Goal: Task Accomplishment & Management: Use online tool/utility

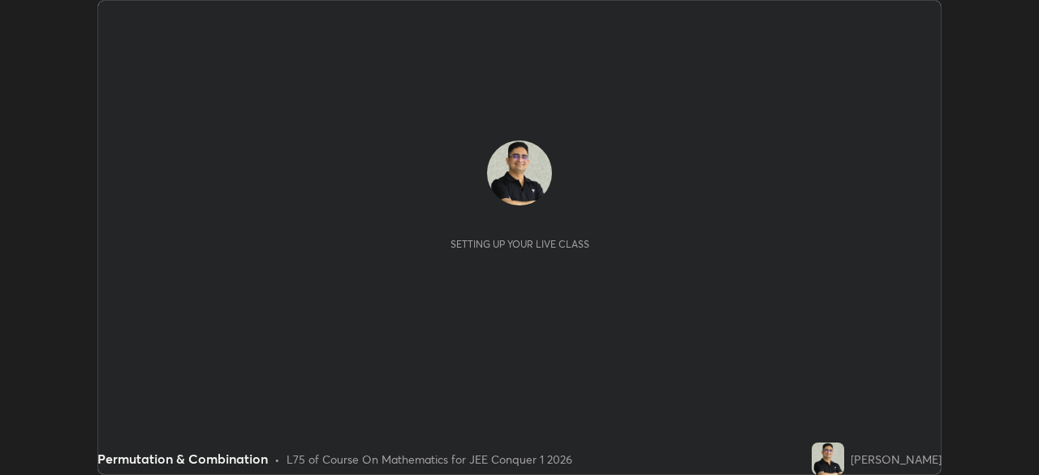
scroll to position [475, 1038]
click at [688, 340] on div "Setting up your live class" at bounding box center [519, 237] width 843 height 473
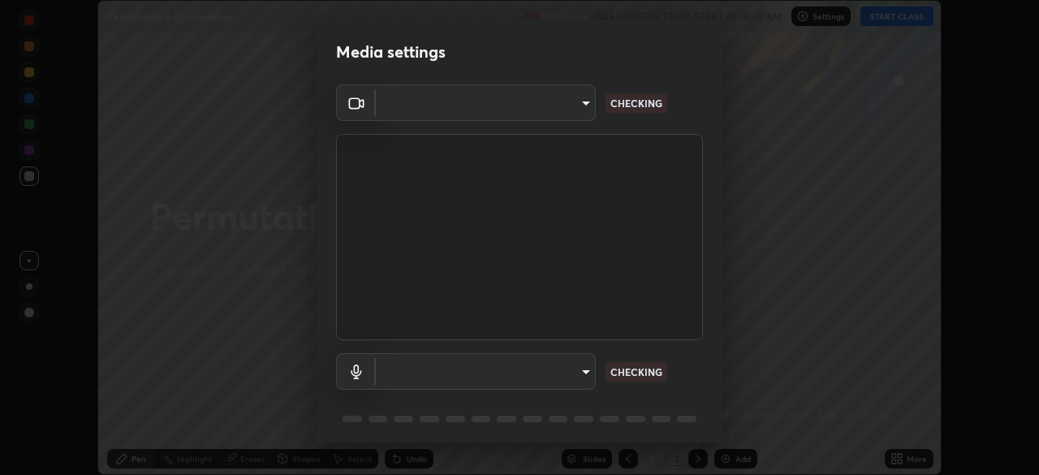
click at [582, 373] on body "Erase all Permutation & Combination Recording WAS SCHEDULED TO START AT 10:45 A…" at bounding box center [519, 237] width 1039 height 475
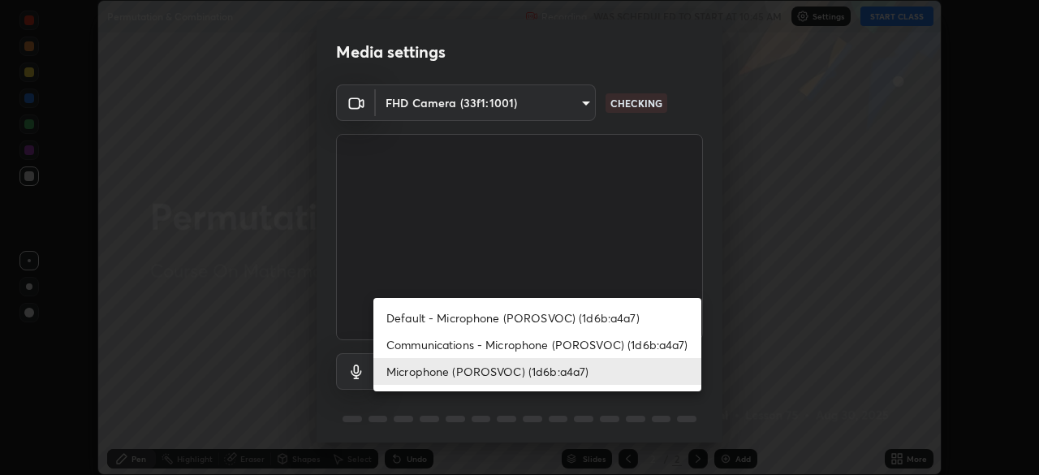
type input "ffb915138f5094fbba49c7dcbdc0b3377f3315ea980a35094b33733fc21d282d"
click at [668, 343] on li "Communications - Microphone (POROSVOC) (1d6b:a4a7)" at bounding box center [537, 344] width 328 height 27
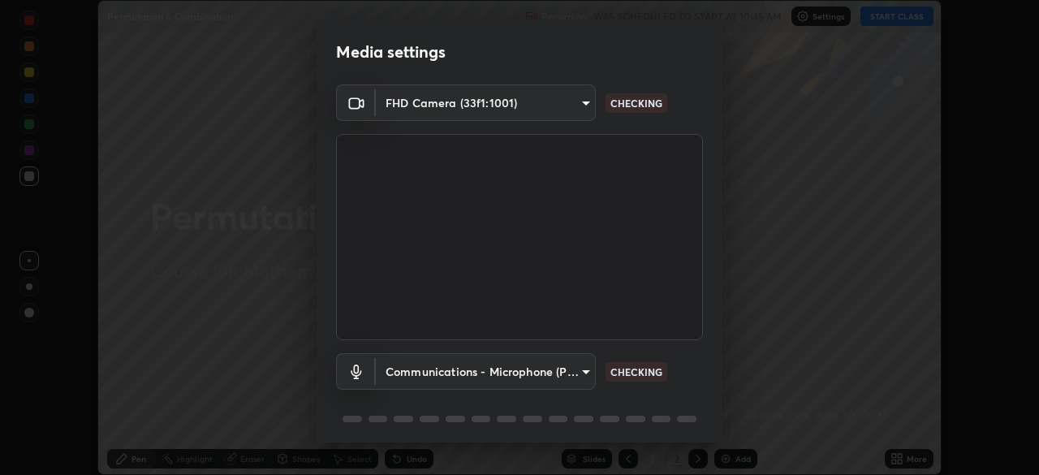
type input "communications"
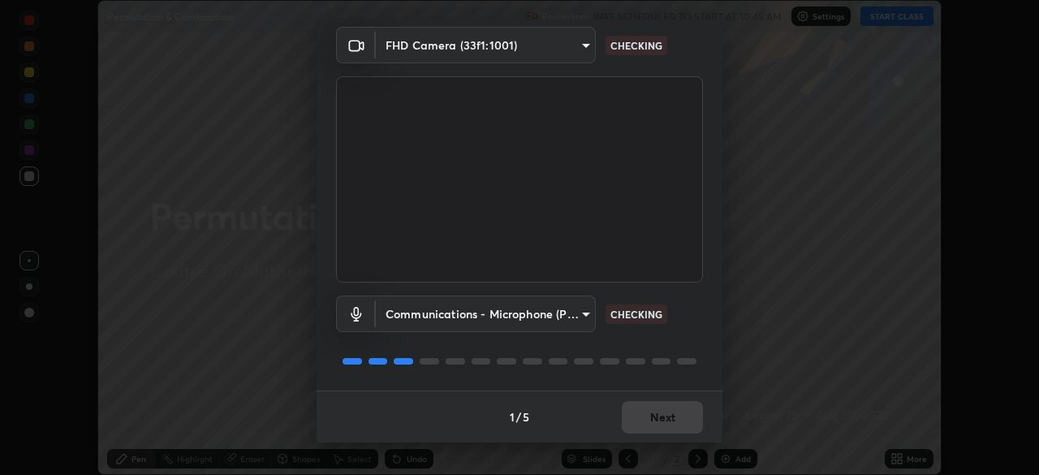
click at [688, 356] on div at bounding box center [519, 360] width 367 height 19
click at [687, 348] on div "Communications - Microphone (POROSVOC) (1d6b:a4a7) communications CHECKING" at bounding box center [519, 336] width 367 height 108
click at [683, 346] on div "Communications - Microphone (POROSVOC) (1d6b:a4a7) communications CHECKING" at bounding box center [519, 336] width 367 height 108
click at [657, 346] on div "Communications - Microphone (POROSVOC) (1d6b:a4a7) communications CHECKING" at bounding box center [519, 336] width 367 height 108
click at [695, 353] on div at bounding box center [519, 360] width 367 height 19
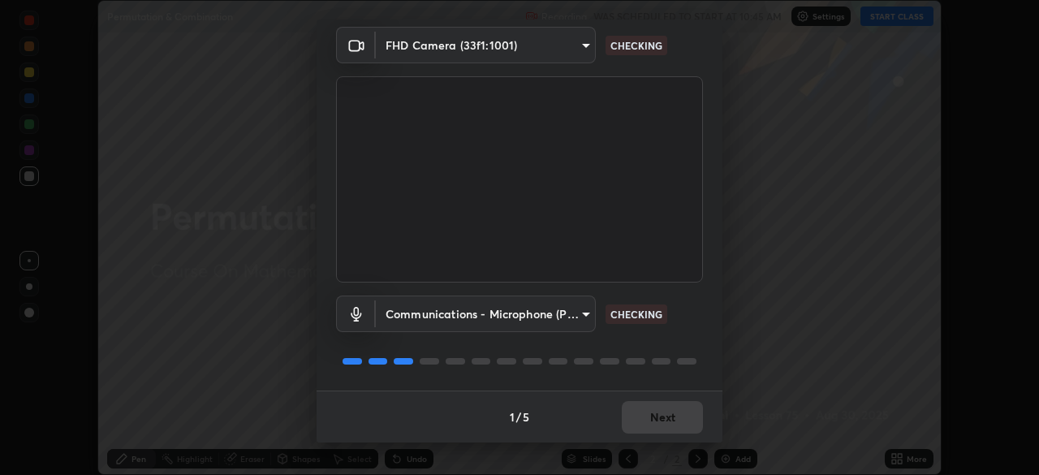
click at [689, 349] on div "Communications - Microphone (POROSVOC) (1d6b:a4a7) communications CHECKING" at bounding box center [519, 336] width 367 height 108
click at [688, 346] on div "Communications - Microphone (POROSVOC) (1d6b:a4a7) communications CHECKING" at bounding box center [519, 336] width 367 height 108
click at [692, 339] on div "Communications - Microphone (POROSVOC) (1d6b:a4a7) communications CHECKING" at bounding box center [519, 336] width 367 height 108
click at [692, 345] on div "Communications - Microphone (POROSVOC) (1d6b:a4a7) communications CHECKING" at bounding box center [519, 336] width 367 height 108
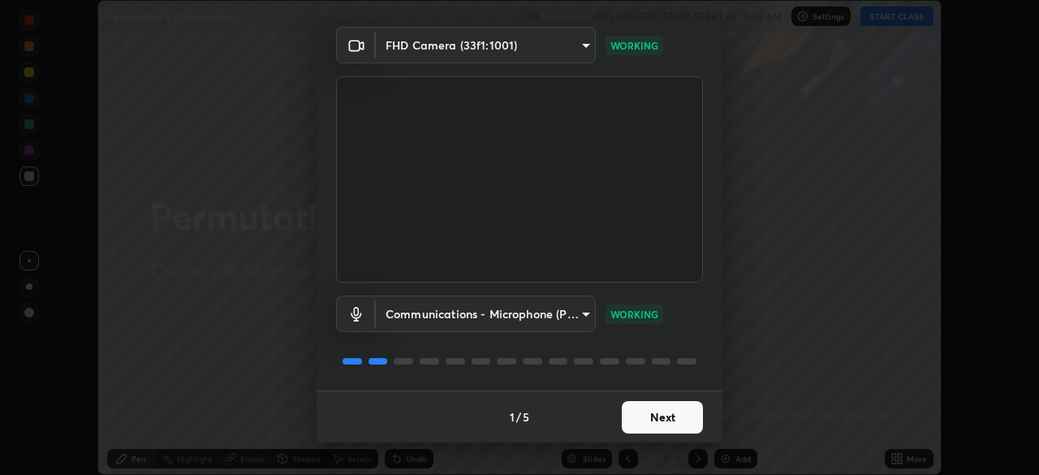
click at [653, 419] on button "Next" at bounding box center [662, 417] width 81 height 32
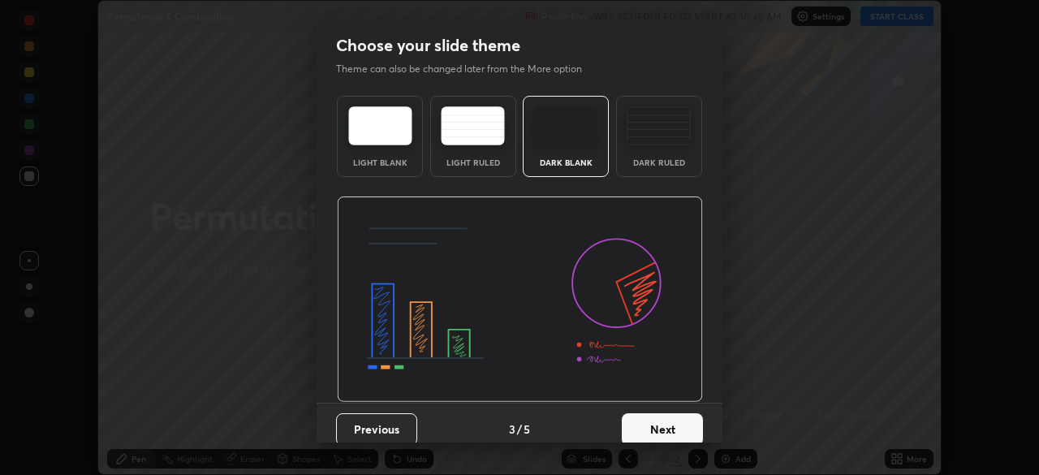
click at [659, 418] on button "Next" at bounding box center [662, 429] width 81 height 32
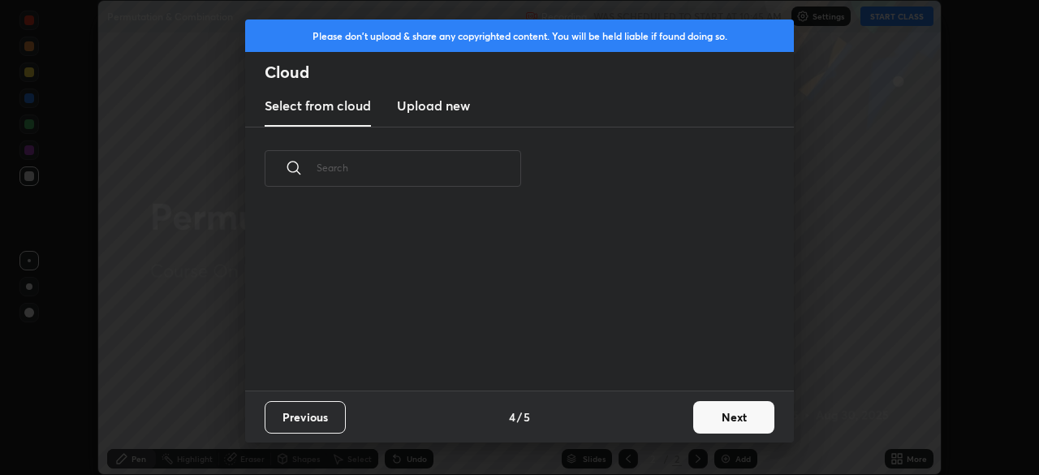
click at [679, 416] on div "Previous 4 / 5 Next" at bounding box center [519, 416] width 549 height 52
click at [721, 420] on button "Next" at bounding box center [733, 417] width 81 height 32
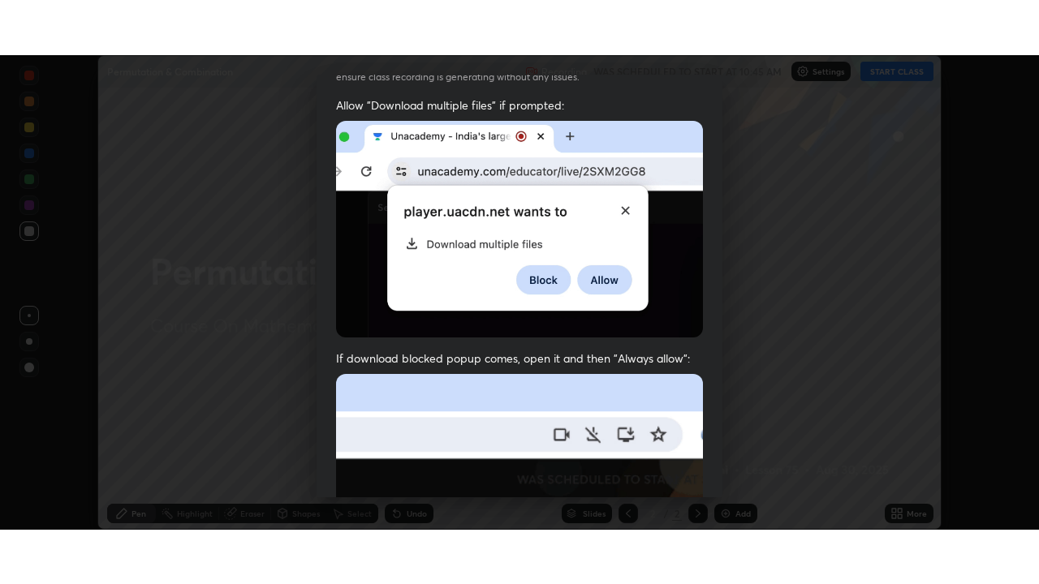
scroll to position [389, 0]
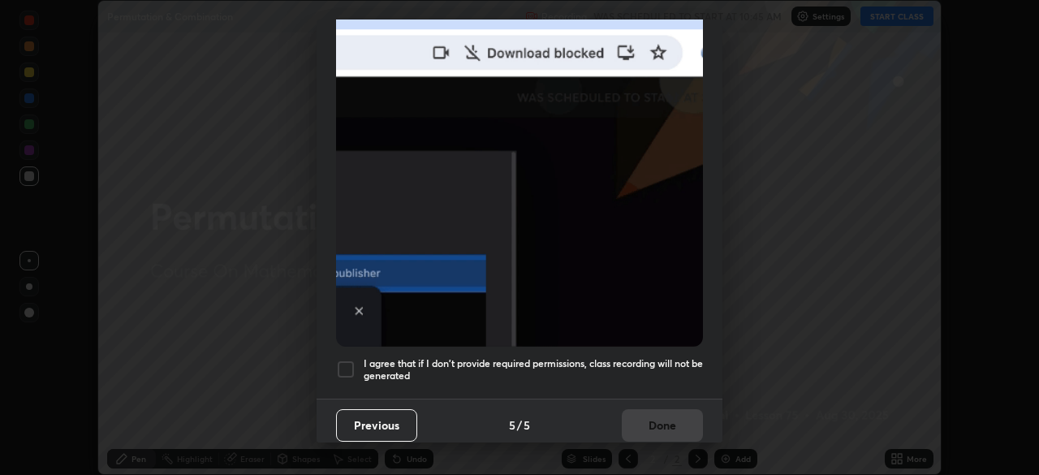
click at [345, 360] on div at bounding box center [345, 369] width 19 height 19
click at [648, 414] on button "Done" at bounding box center [662, 425] width 81 height 32
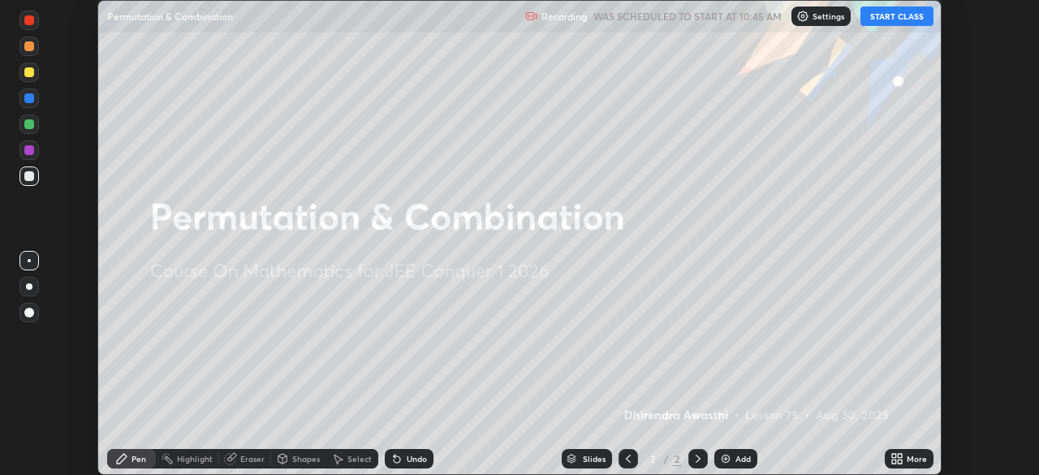
click at [901, 15] on button "START CLASS" at bounding box center [896, 15] width 73 height 19
click at [898, 459] on icon at bounding box center [897, 458] width 13 height 13
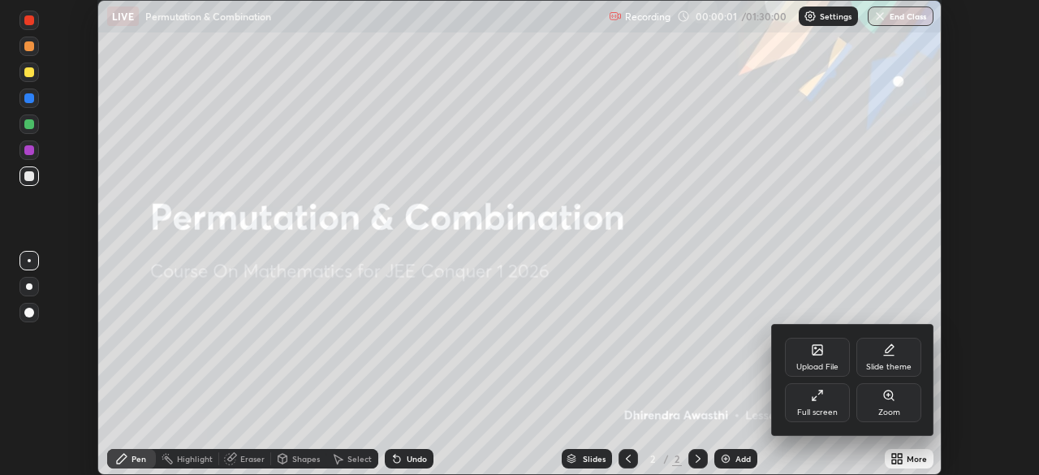
click at [816, 399] on icon at bounding box center [817, 395] width 13 height 13
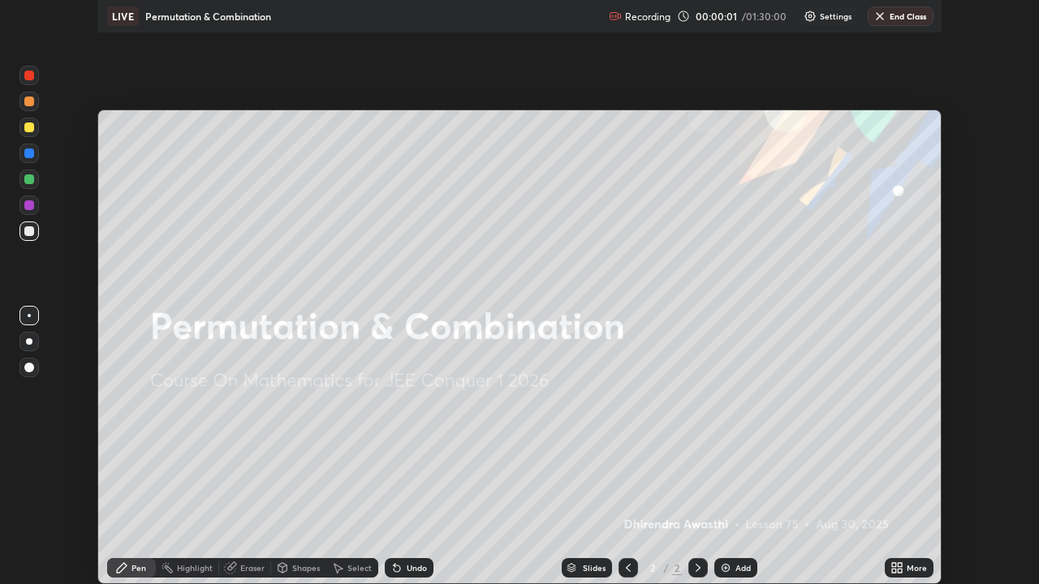
scroll to position [584, 1039]
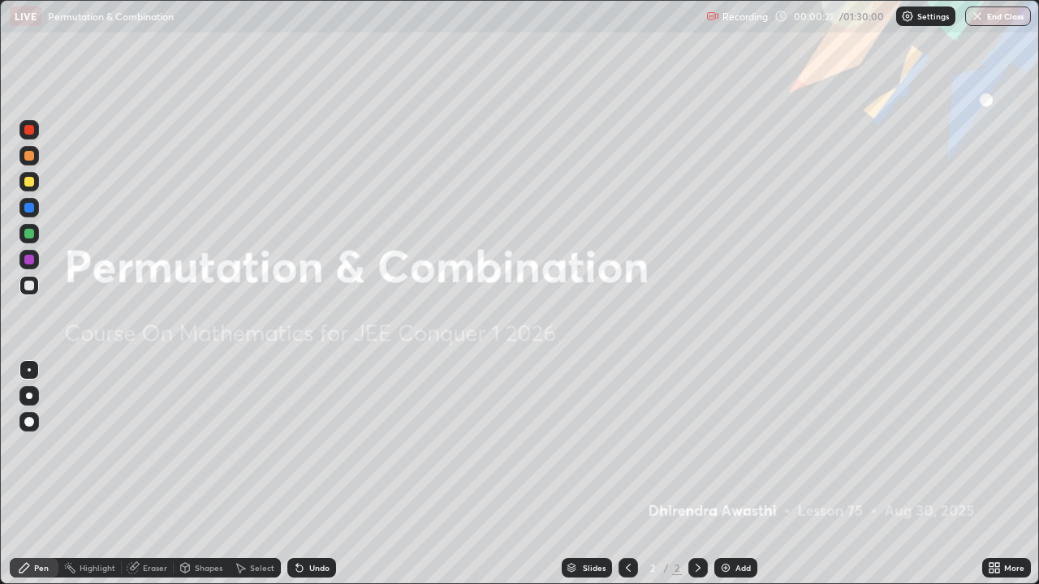
click at [380, 474] on div "Slides 2 / 2 Add" at bounding box center [659, 568] width 646 height 32
click at [729, 474] on img at bounding box center [725, 568] width 13 height 13
click at [389, 474] on div "Slides 2 / 2 Add" at bounding box center [659, 568] width 646 height 32
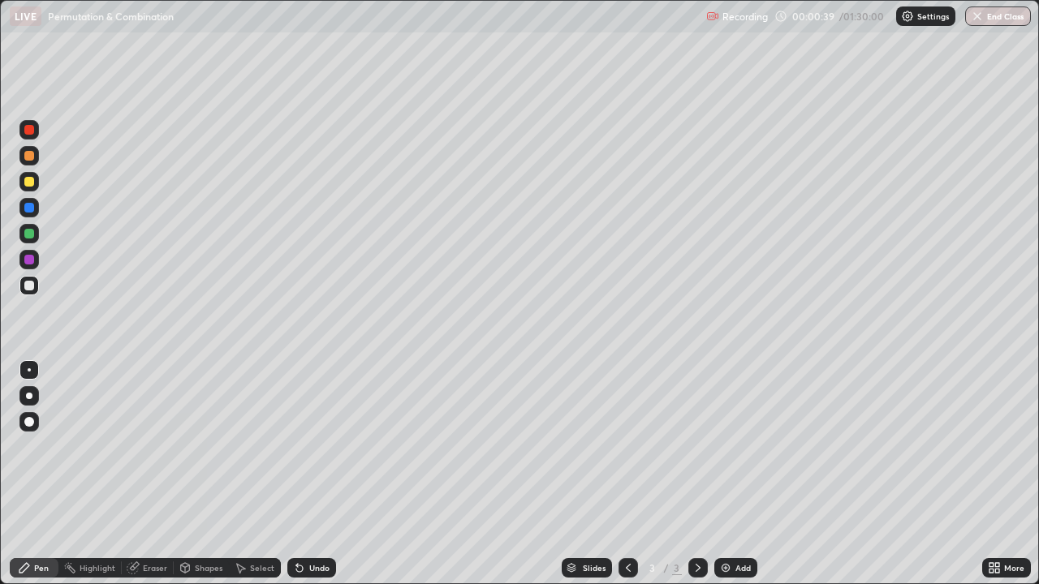
click at [309, 474] on div "Undo" at bounding box center [319, 568] width 20 height 8
click at [311, 474] on div "Undo" at bounding box center [311, 567] width 49 height 19
click at [315, 474] on div "Undo" at bounding box center [319, 568] width 20 height 8
click at [314, 474] on div "Undo" at bounding box center [311, 567] width 49 height 19
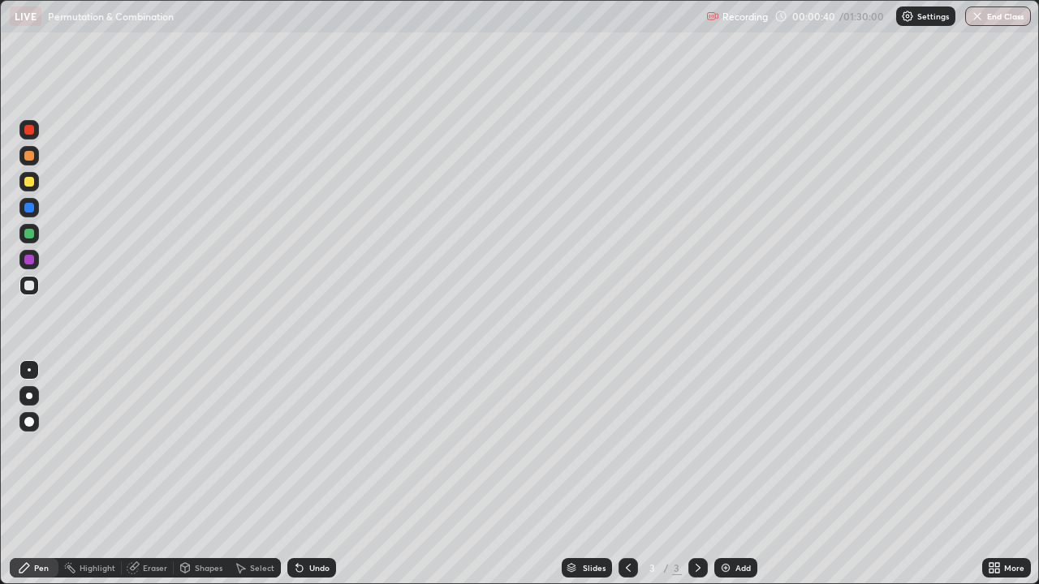
click at [314, 474] on div "Undo" at bounding box center [311, 567] width 49 height 19
click at [147, 474] on div "Eraser" at bounding box center [155, 568] width 24 height 8
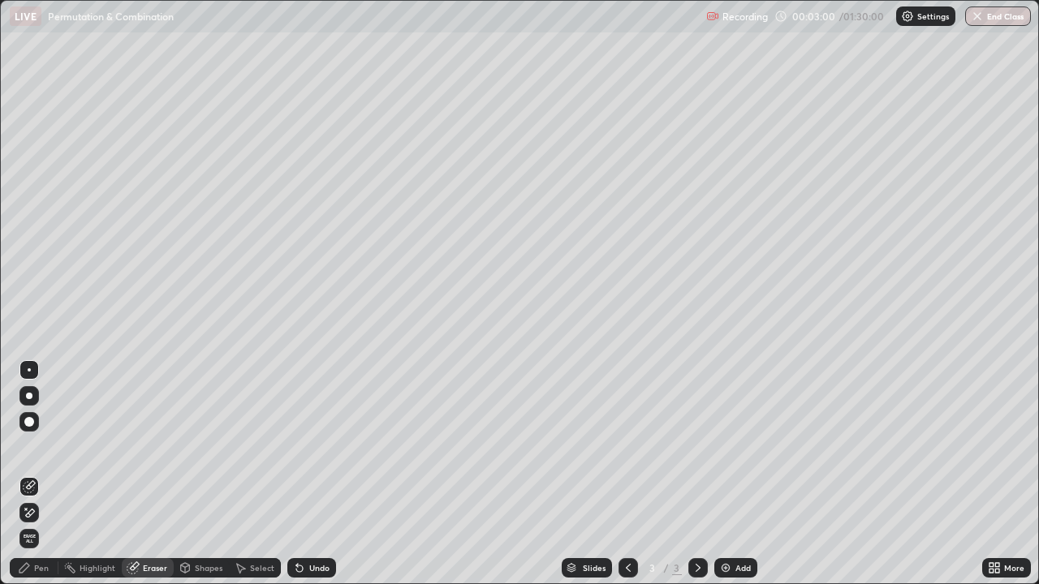
click at [48, 474] on div "Pen" at bounding box center [41, 568] width 15 height 8
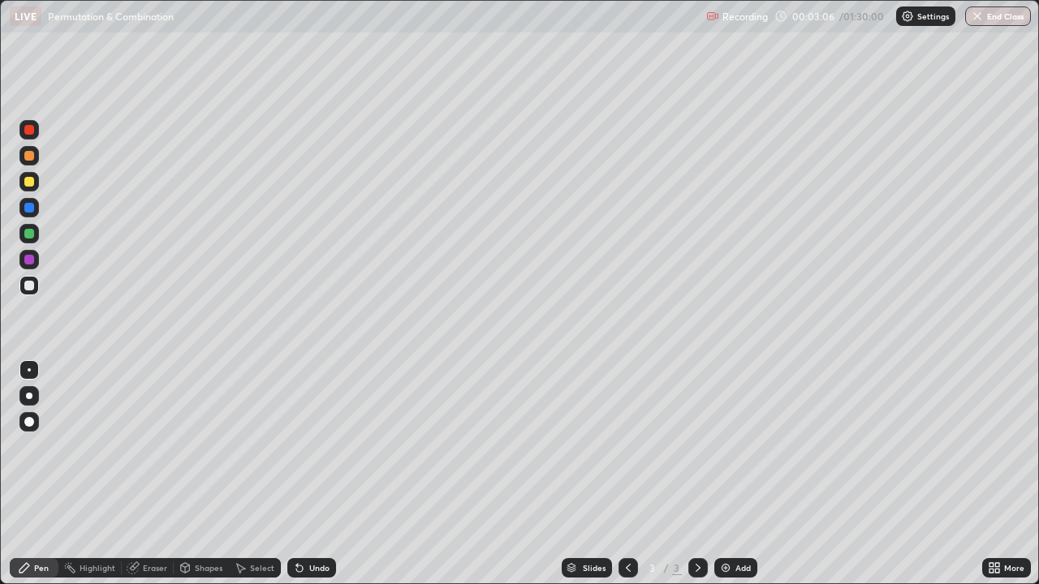
click at [150, 474] on div "Eraser" at bounding box center [148, 567] width 52 height 19
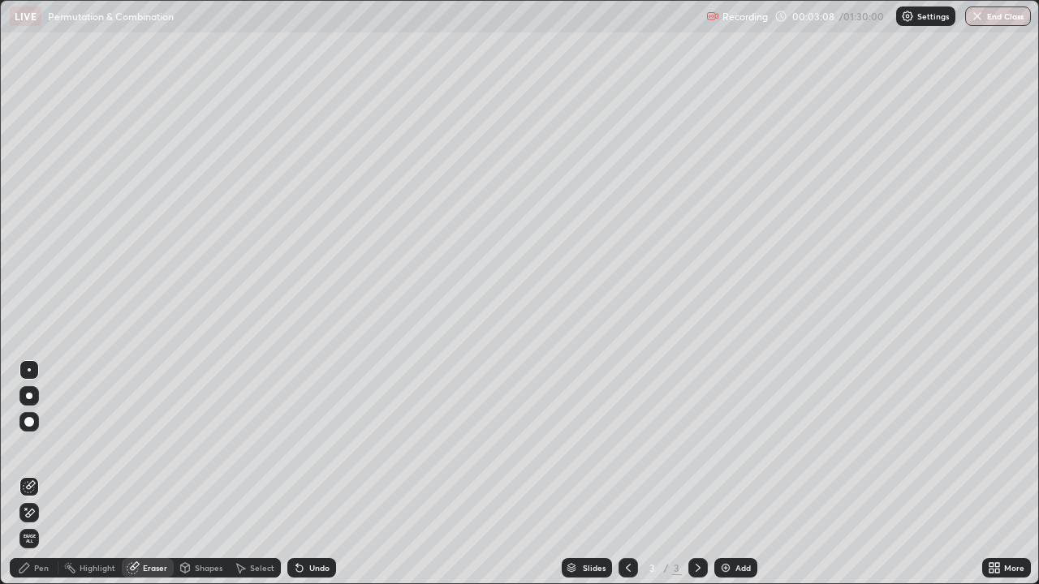
click at [40, 474] on div "Pen" at bounding box center [41, 568] width 15 height 8
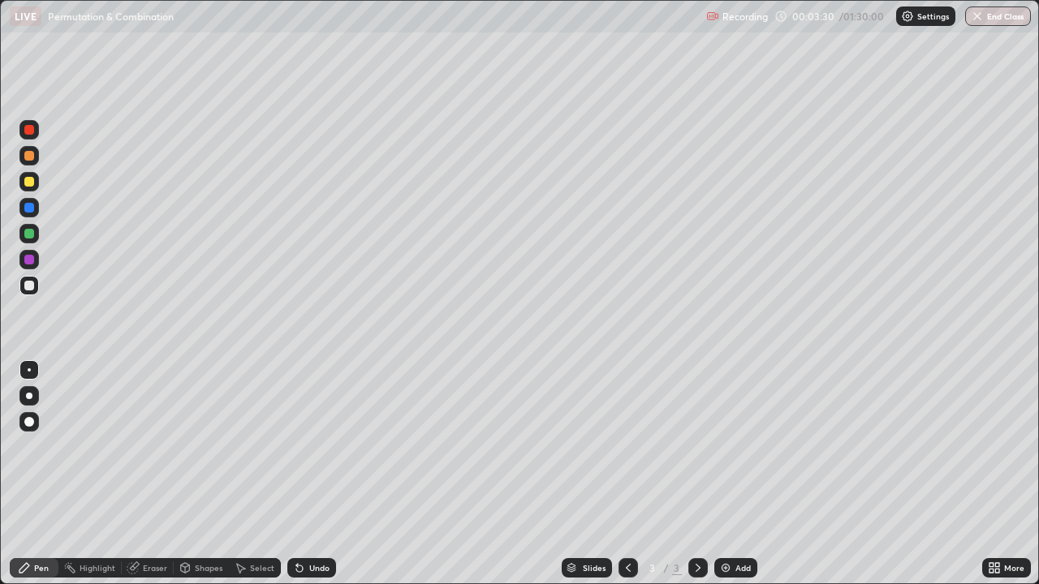
click at [153, 474] on div "Eraser" at bounding box center [155, 568] width 24 height 8
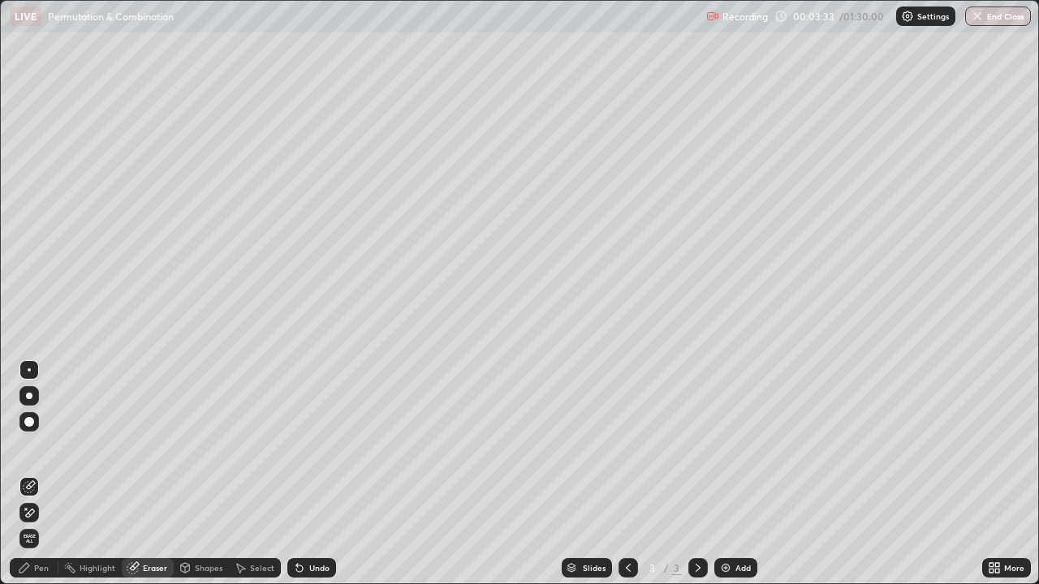
click at [45, 474] on div "Pen" at bounding box center [41, 568] width 15 height 8
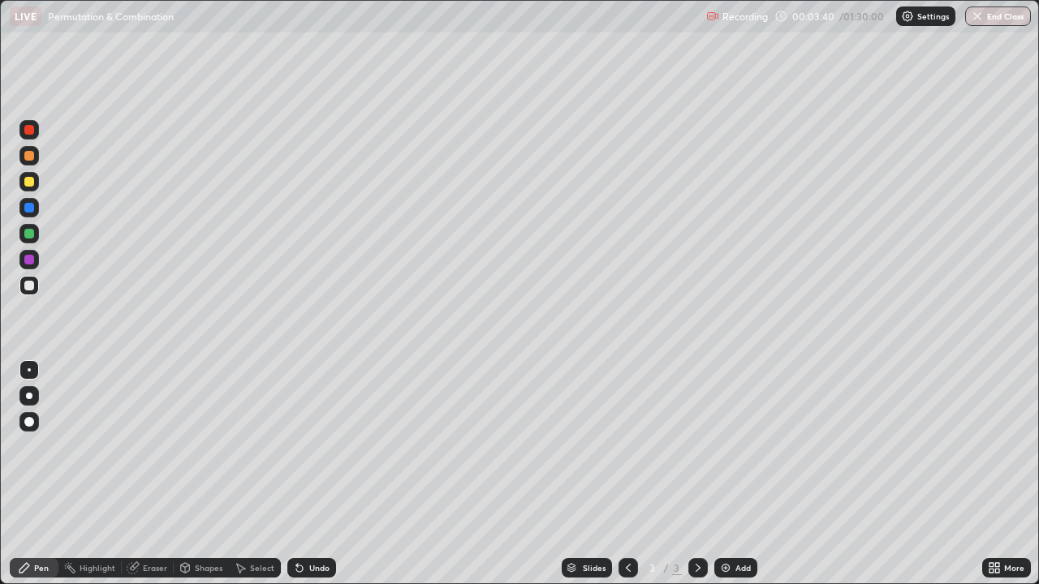
click at [126, 474] on div "Eraser" at bounding box center [148, 568] width 52 height 32
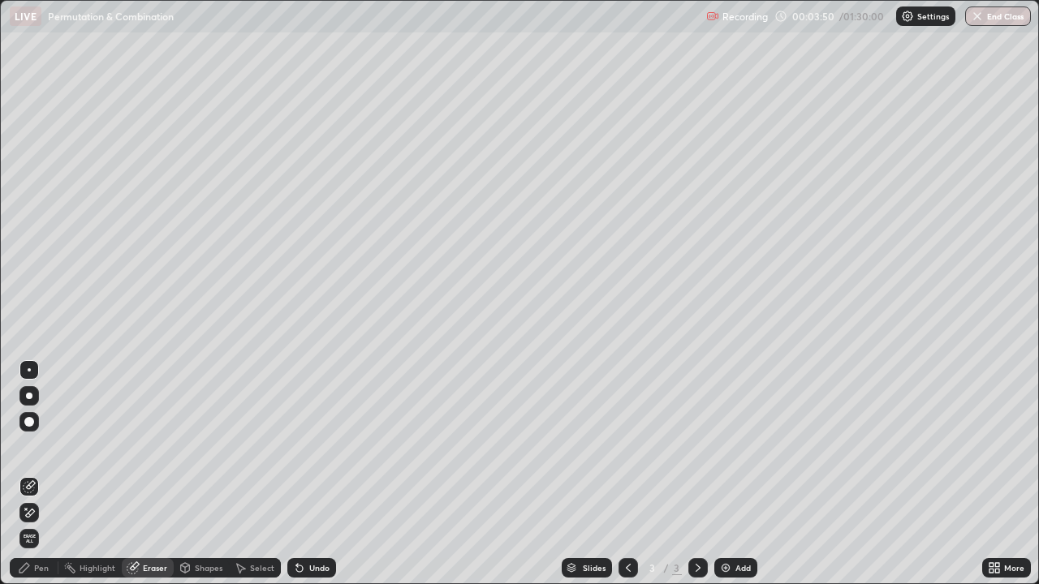
click at [46, 474] on div "Pen" at bounding box center [34, 567] width 49 height 19
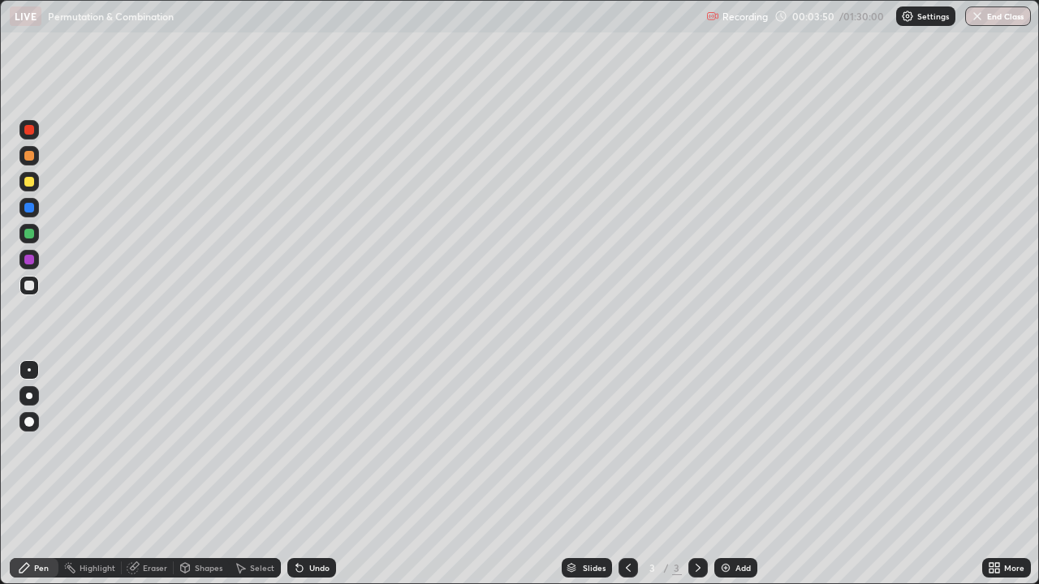
click at [41, 474] on div "Pen" at bounding box center [41, 568] width 15 height 8
click at [318, 474] on div "Undo" at bounding box center [319, 568] width 20 height 8
click at [321, 474] on div "Undo" at bounding box center [319, 568] width 20 height 8
click at [316, 474] on div "Undo" at bounding box center [319, 568] width 20 height 8
click at [315, 474] on div "Undo" at bounding box center [311, 567] width 49 height 19
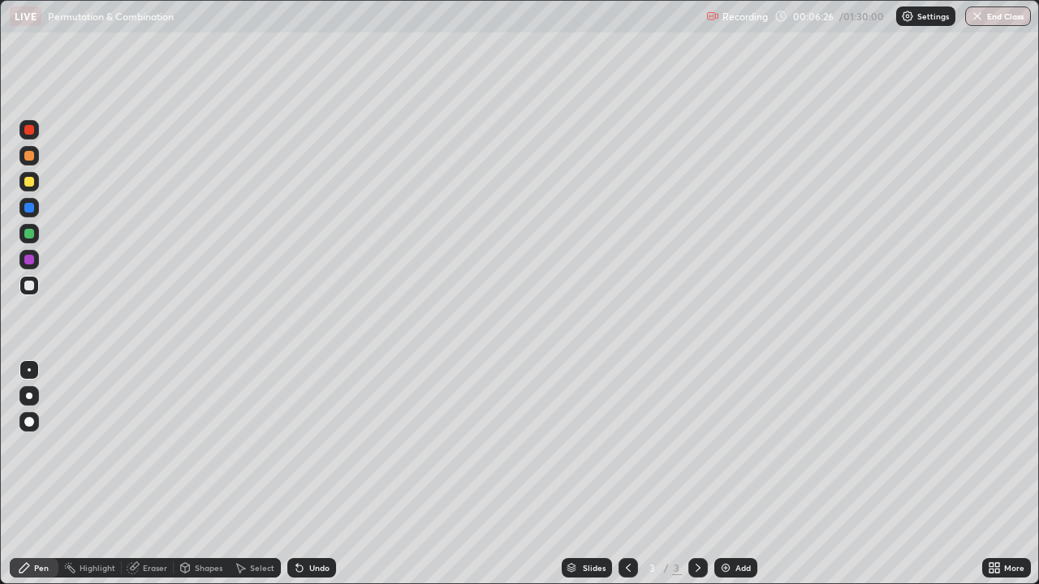
click at [30, 182] on div at bounding box center [29, 182] width 10 height 10
click at [323, 474] on div "Undo" at bounding box center [319, 568] width 20 height 8
click at [737, 474] on div "Add" at bounding box center [742, 568] width 15 height 8
click at [29, 287] on div at bounding box center [29, 286] width 10 height 10
click at [143, 474] on div "Eraser" at bounding box center [155, 568] width 24 height 8
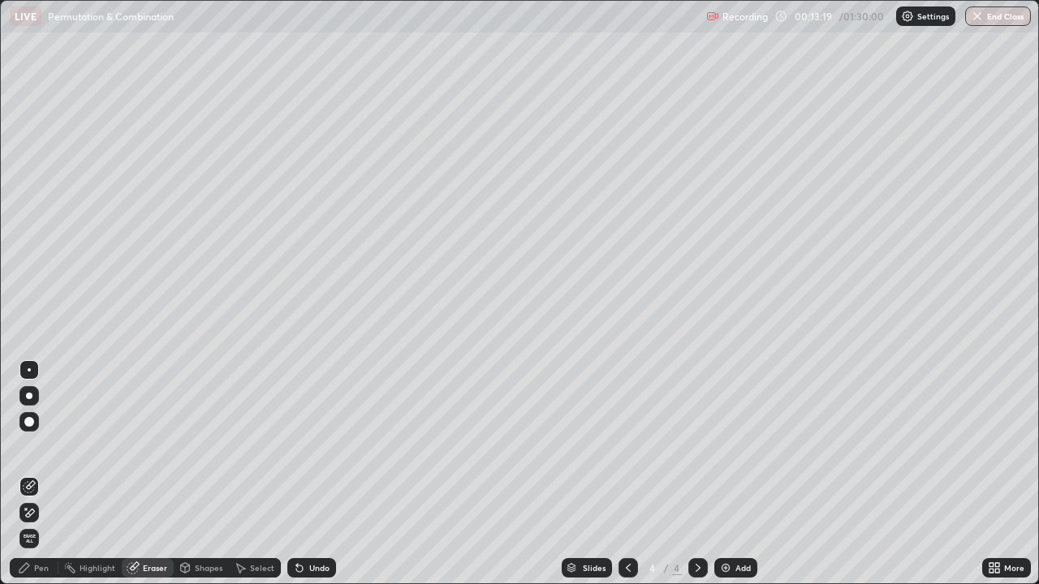
click at [30, 474] on icon at bounding box center [24, 568] width 13 height 13
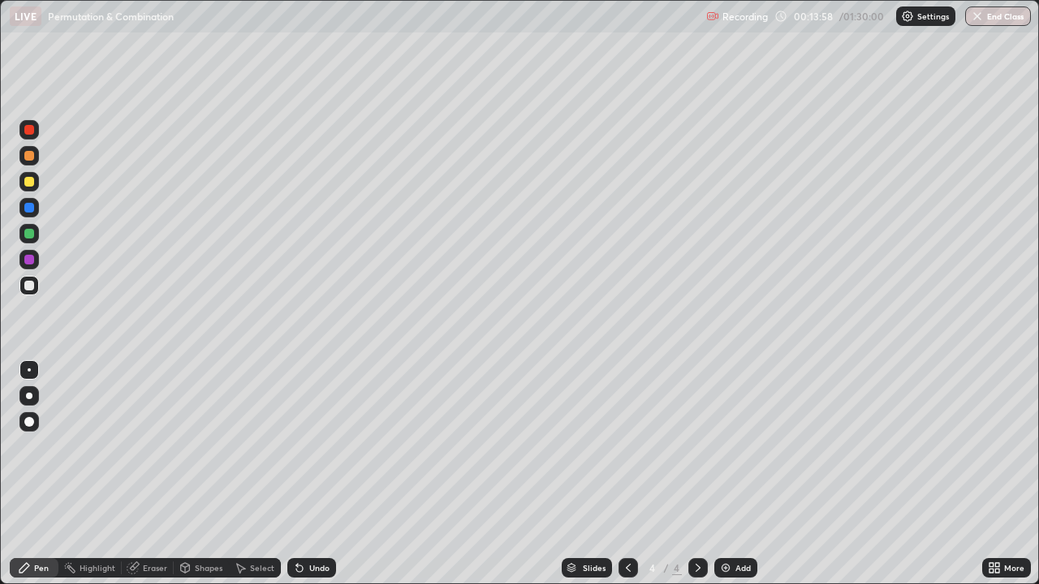
click at [29, 235] on div at bounding box center [29, 234] width 10 height 10
click at [32, 237] on div at bounding box center [29, 234] width 10 height 10
click at [31, 206] on div at bounding box center [29, 208] width 10 height 10
click at [146, 474] on div "Eraser" at bounding box center [155, 568] width 24 height 8
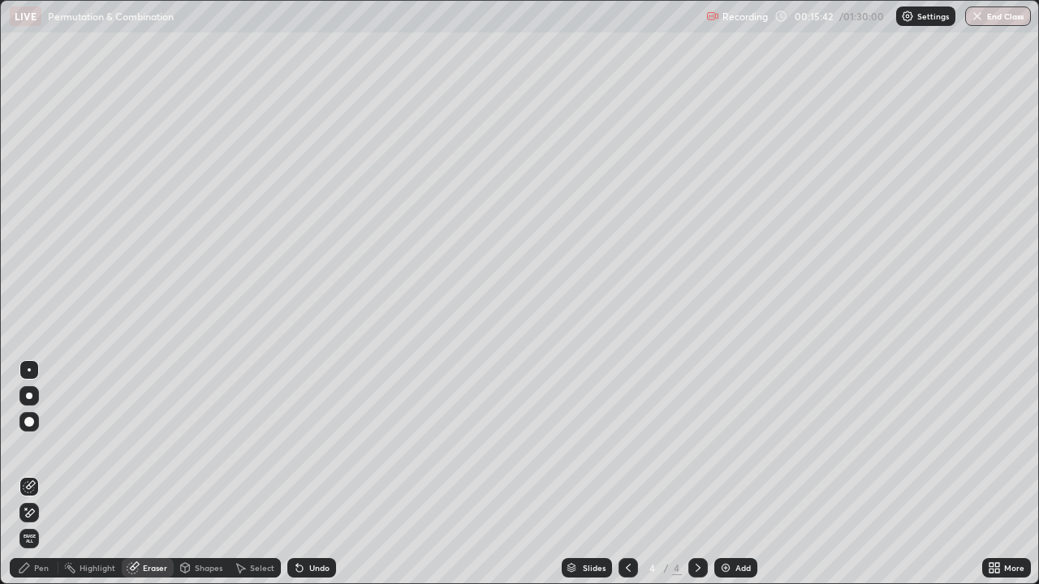
click at [42, 474] on div "Pen" at bounding box center [41, 568] width 15 height 8
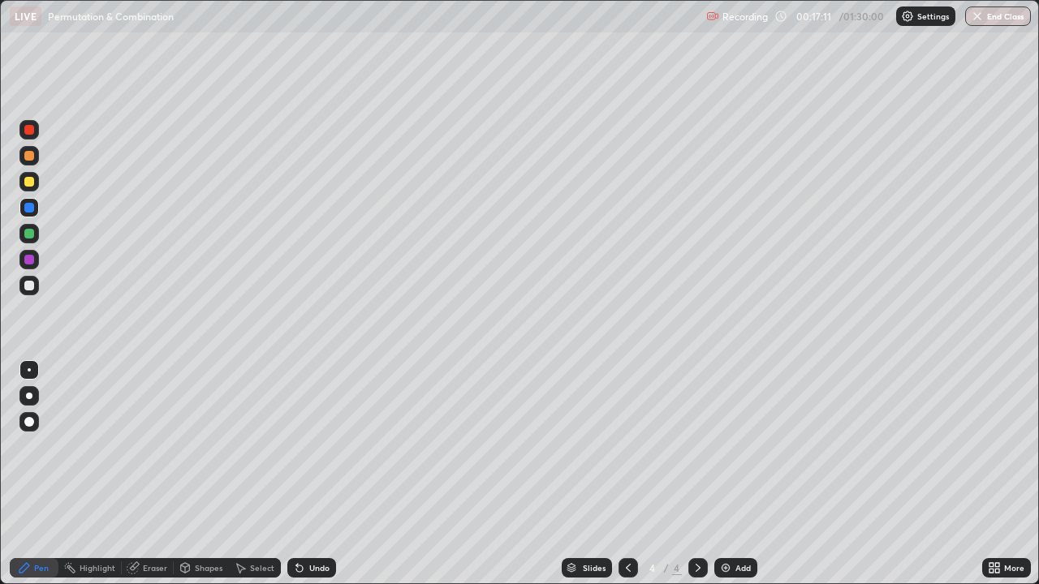
click at [30, 182] on div at bounding box center [29, 182] width 10 height 10
click at [27, 209] on div at bounding box center [29, 208] width 10 height 10
click at [305, 474] on div "Undo" at bounding box center [311, 567] width 49 height 19
click at [32, 287] on div at bounding box center [29, 286] width 10 height 10
click at [320, 474] on div "Undo" at bounding box center [319, 568] width 20 height 8
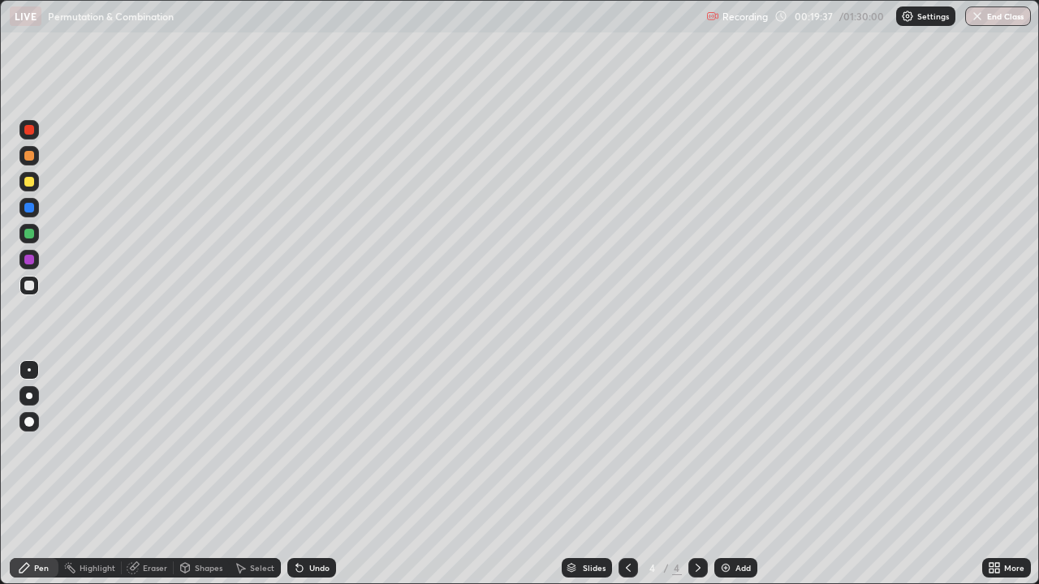
click at [320, 474] on div "Undo" at bounding box center [319, 568] width 20 height 8
click at [315, 474] on div "Undo" at bounding box center [319, 568] width 20 height 8
click at [319, 474] on div "Undo" at bounding box center [319, 568] width 20 height 8
click at [318, 474] on div "Undo" at bounding box center [319, 568] width 20 height 8
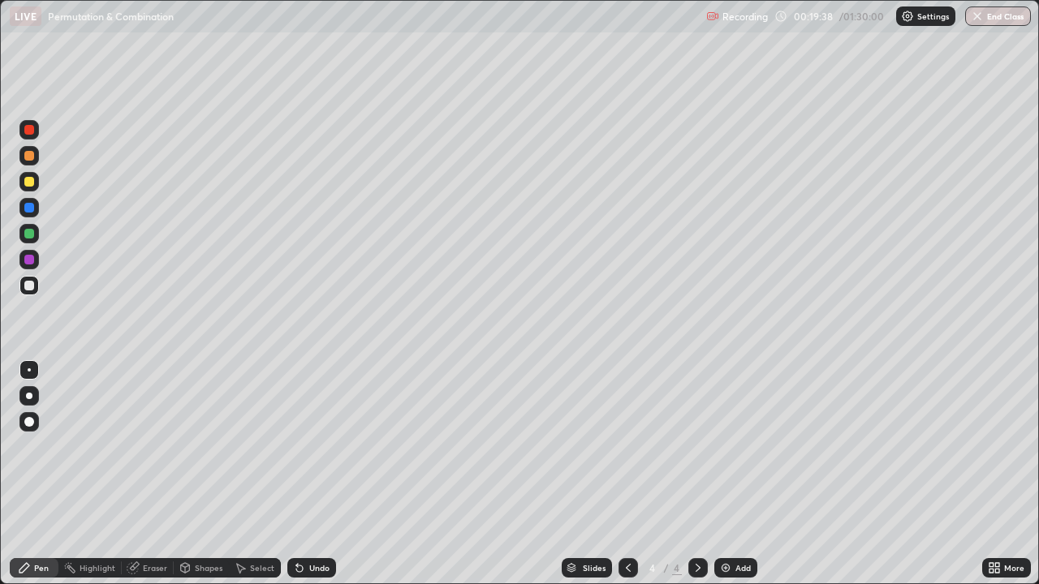
click at [316, 474] on div "Undo" at bounding box center [319, 568] width 20 height 8
click at [32, 261] on div at bounding box center [29, 260] width 10 height 10
click at [313, 474] on div "Undo" at bounding box center [319, 568] width 20 height 8
click at [30, 185] on div at bounding box center [29, 182] width 10 height 10
click at [147, 474] on div "Eraser" at bounding box center [148, 567] width 52 height 19
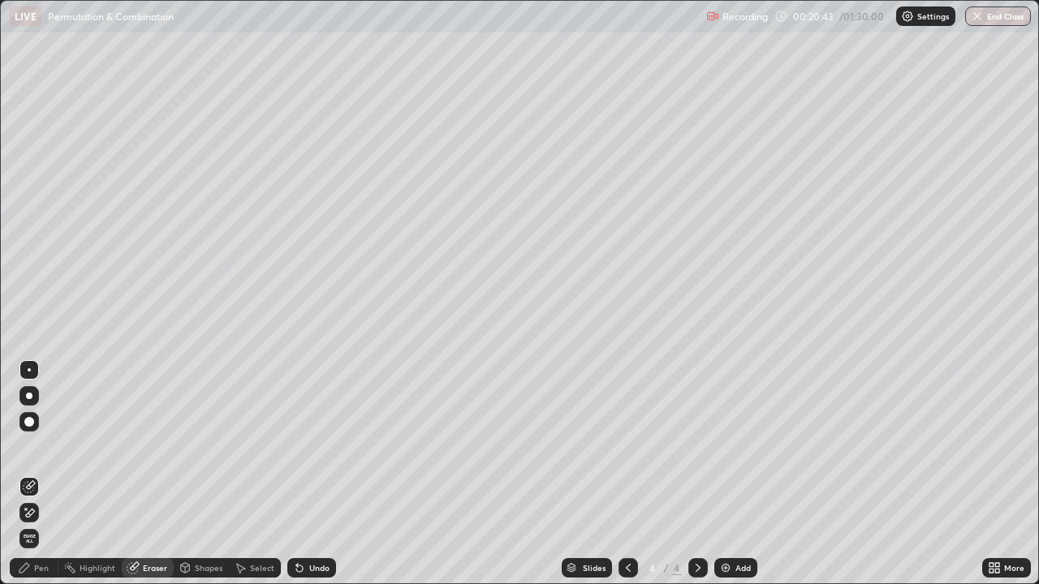
click at [35, 474] on div "Pen" at bounding box center [41, 568] width 15 height 8
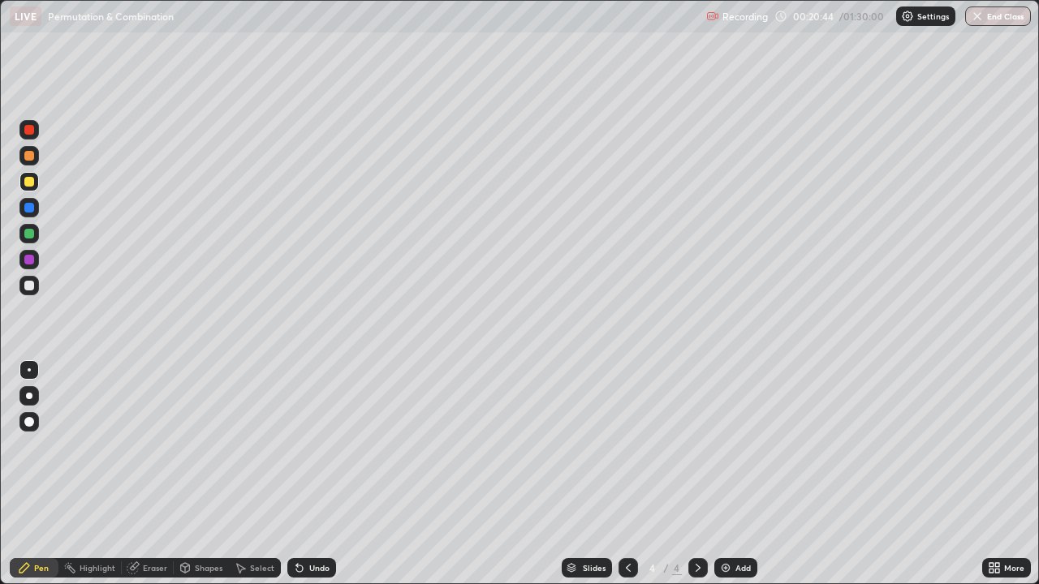
click at [28, 285] on div at bounding box center [29, 286] width 10 height 10
click at [144, 474] on div "Eraser" at bounding box center [155, 568] width 24 height 8
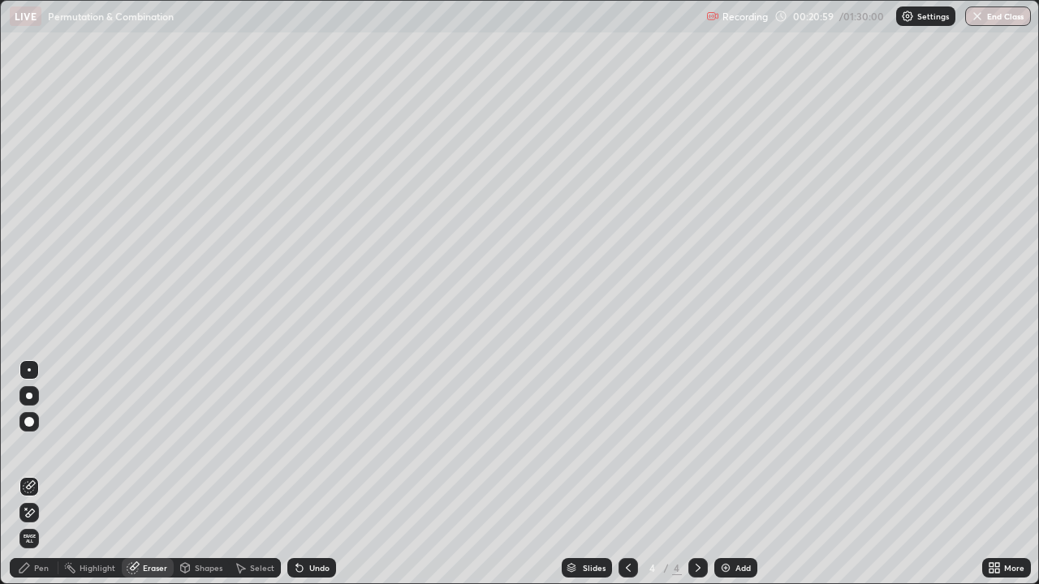
click at [34, 474] on div "Pen" at bounding box center [41, 568] width 15 height 8
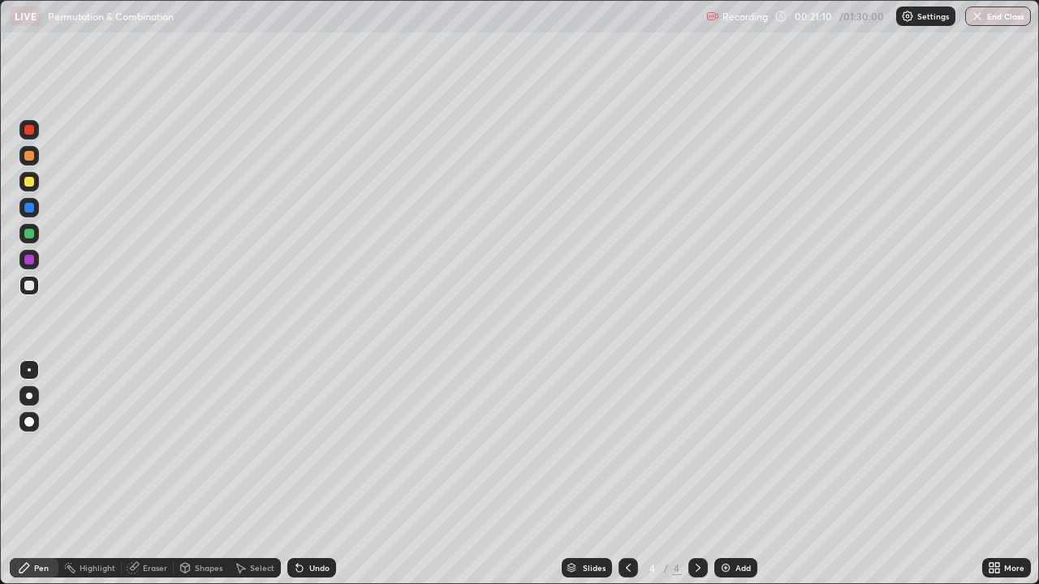
click at [141, 474] on div "Eraser" at bounding box center [148, 567] width 52 height 19
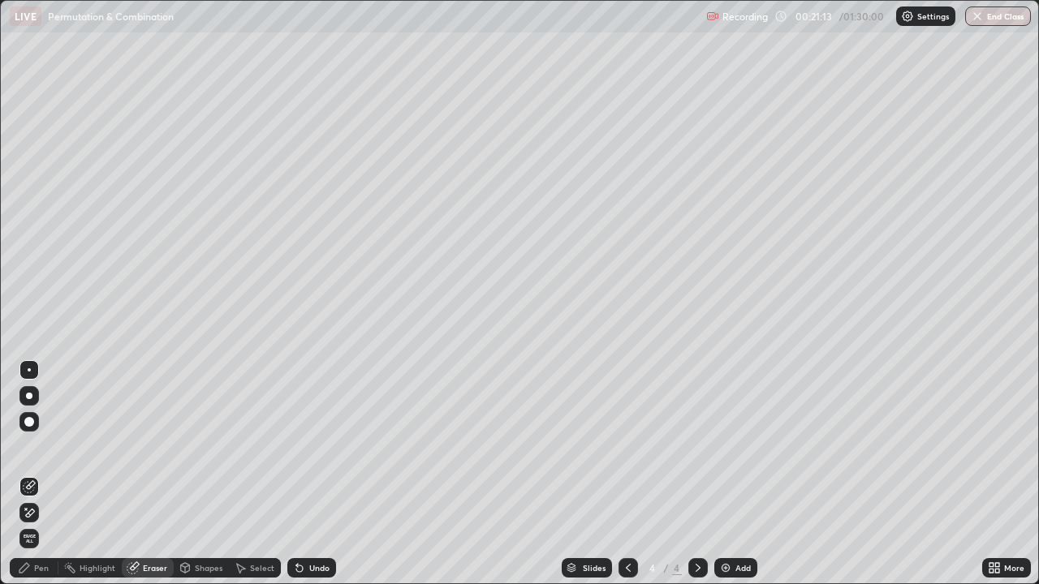
click at [50, 474] on div "Pen" at bounding box center [34, 567] width 49 height 19
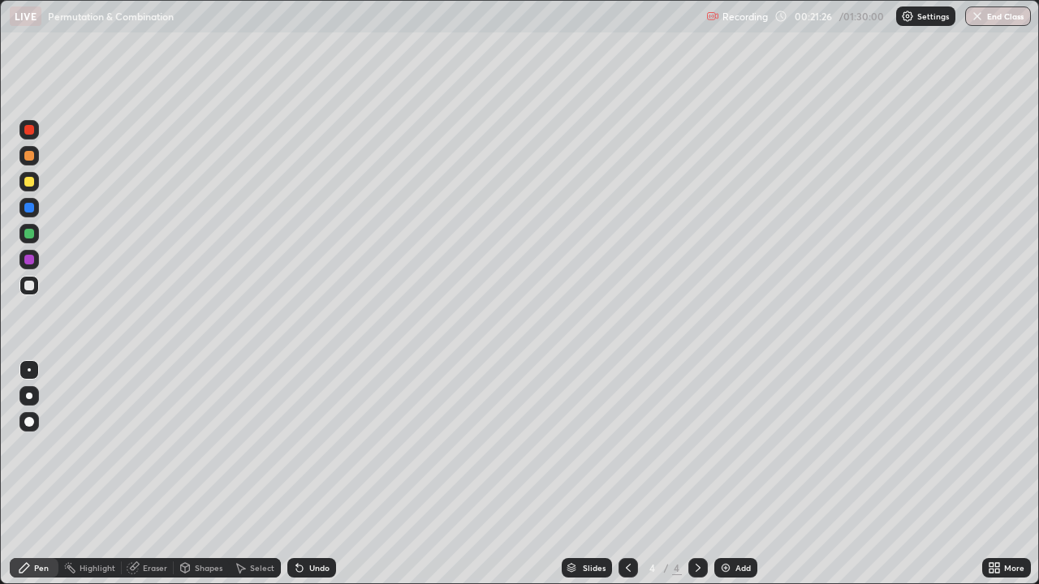
click at [148, 474] on div "Eraser" at bounding box center [155, 568] width 24 height 8
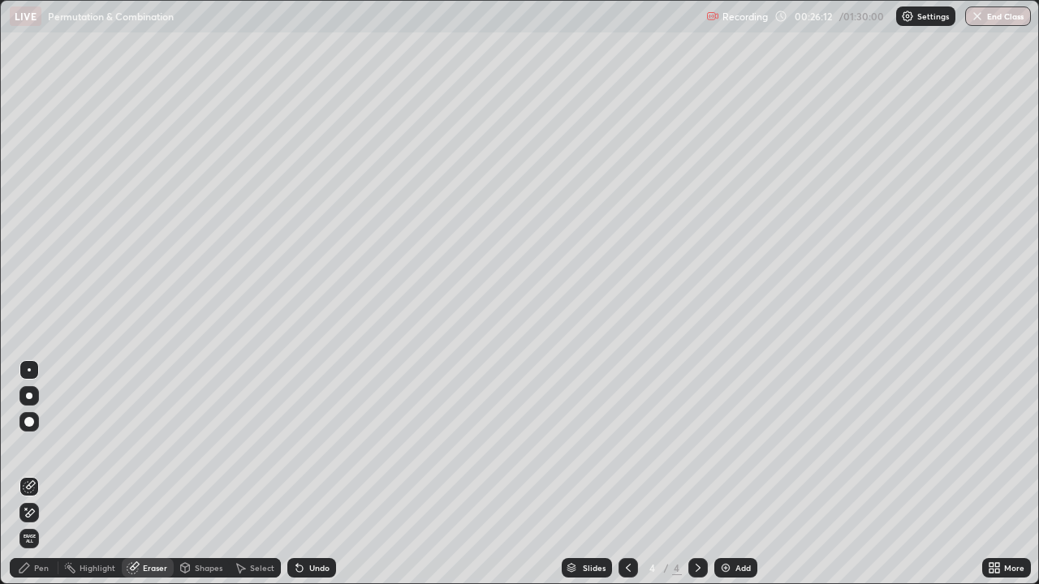
click at [696, 474] on icon at bounding box center [698, 568] width 13 height 13
click at [735, 474] on div "Add" at bounding box center [742, 568] width 15 height 8
click at [39, 474] on div "Pen" at bounding box center [41, 568] width 15 height 8
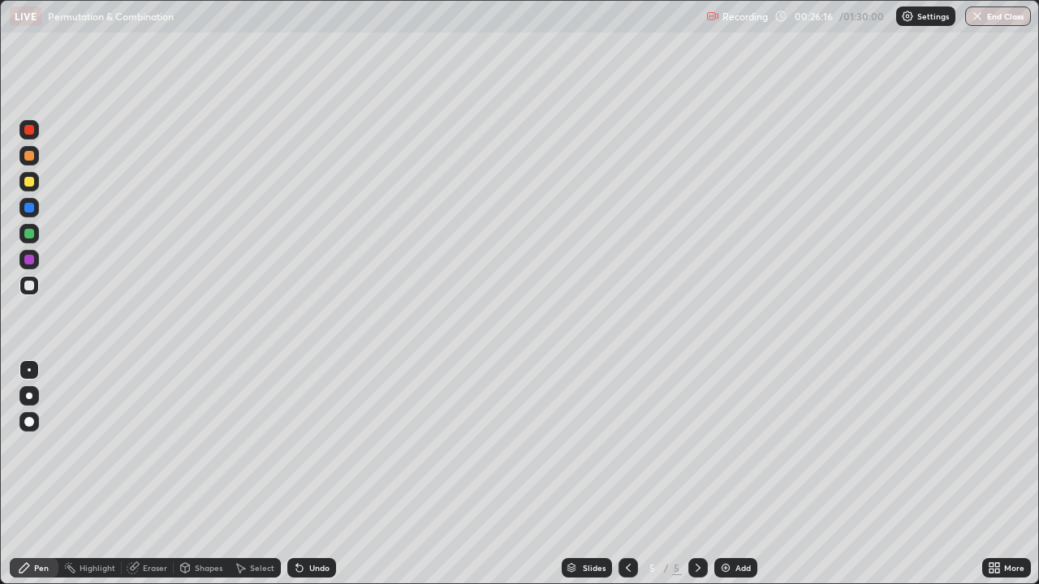
click at [41, 474] on div "Pen" at bounding box center [41, 568] width 15 height 8
click at [37, 287] on div at bounding box center [28, 285] width 19 height 19
click at [141, 474] on div "Eraser" at bounding box center [148, 567] width 52 height 19
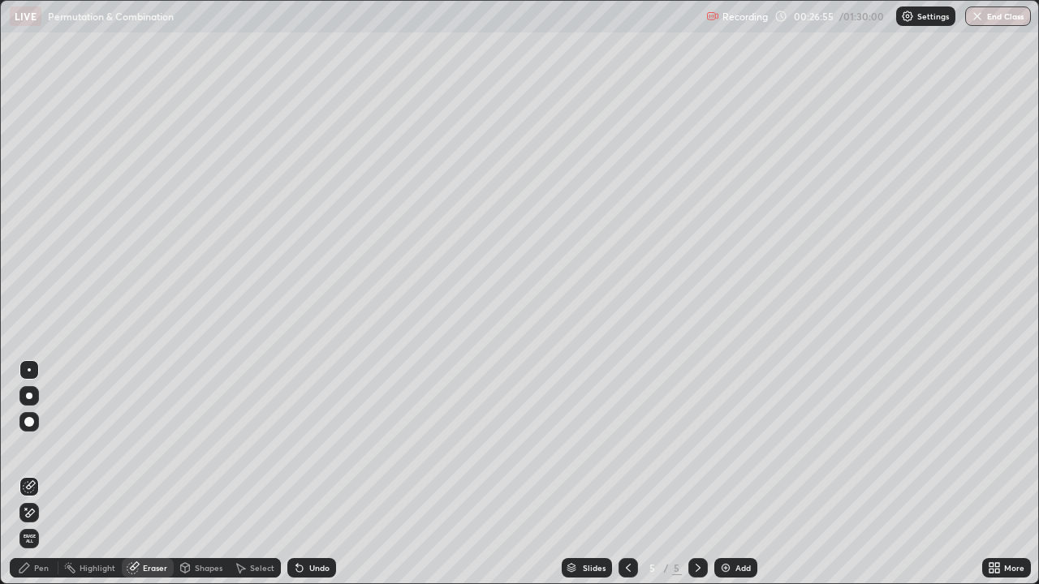
click at [34, 474] on div "Pen" at bounding box center [41, 568] width 15 height 8
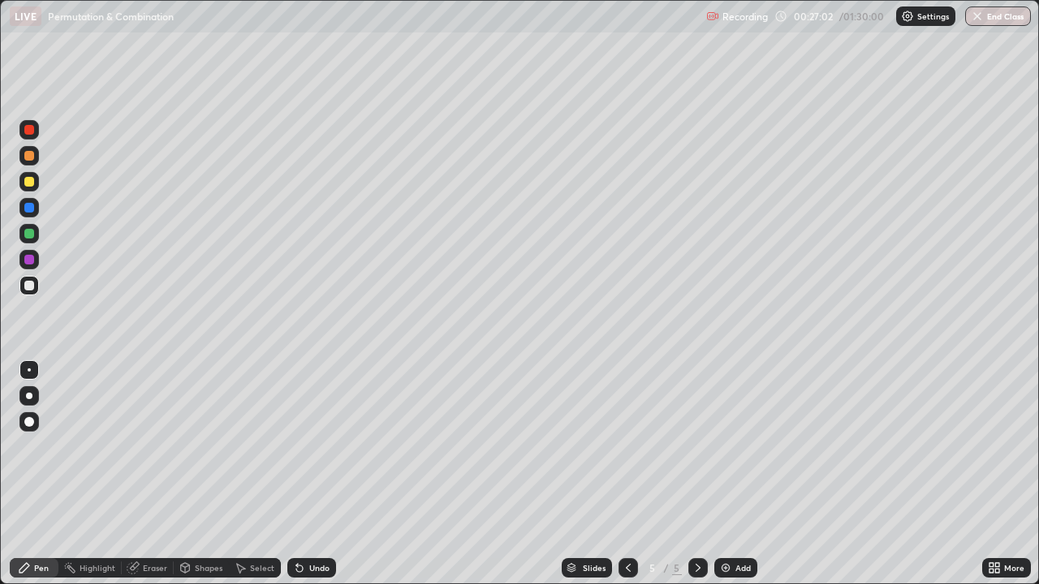
click at [321, 474] on div "Undo" at bounding box center [311, 567] width 49 height 19
click at [318, 474] on div "Undo" at bounding box center [319, 568] width 20 height 8
click at [311, 474] on div "Undo" at bounding box center [319, 568] width 20 height 8
click at [166, 474] on div "Eraser" at bounding box center [155, 568] width 24 height 8
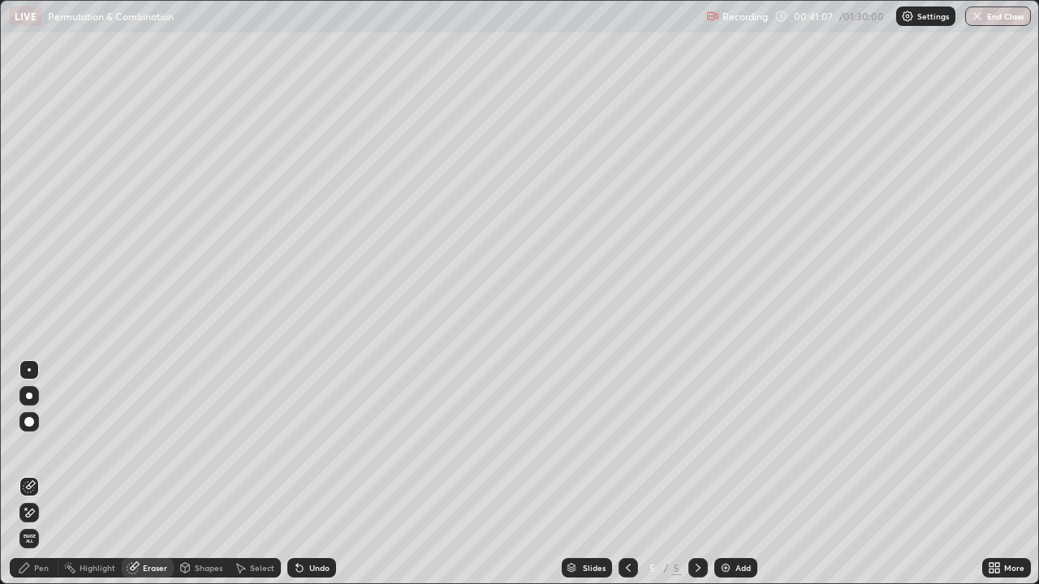
click at [37, 474] on div "Pen" at bounding box center [41, 568] width 15 height 8
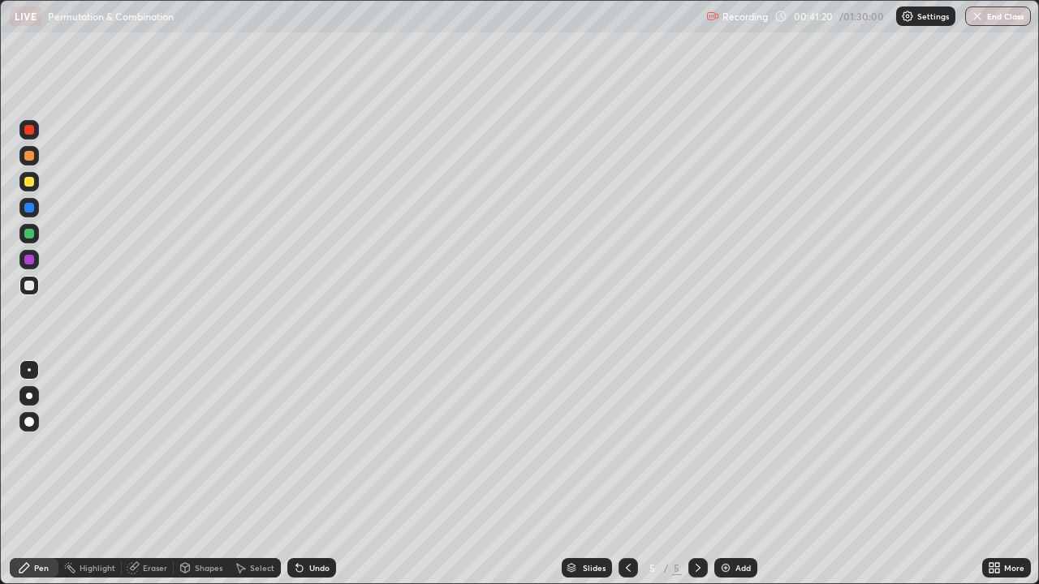
click at [264, 474] on div "Select" at bounding box center [262, 568] width 24 height 8
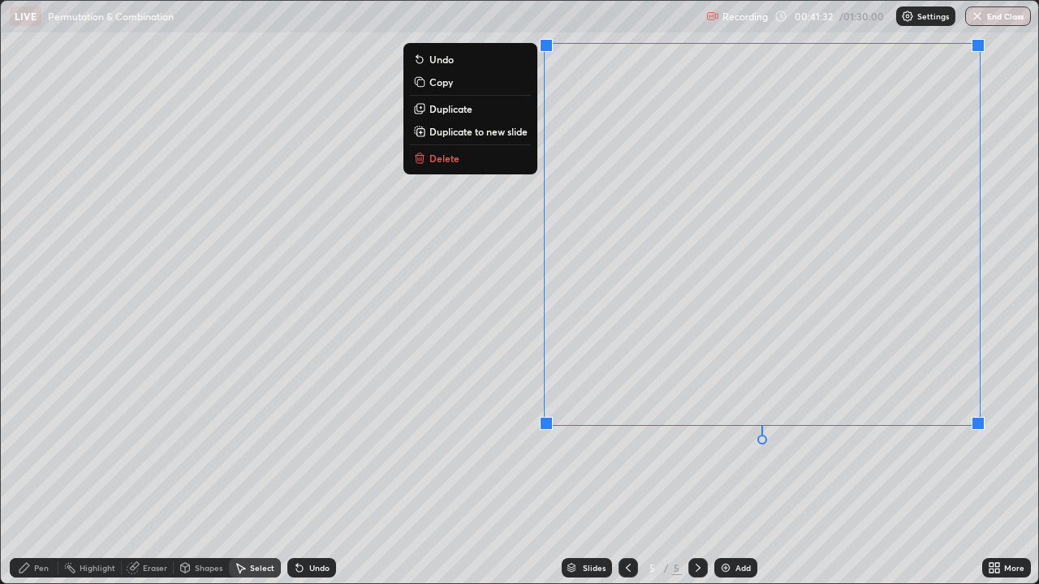
click at [446, 91] on button "Copy" at bounding box center [470, 81] width 121 height 19
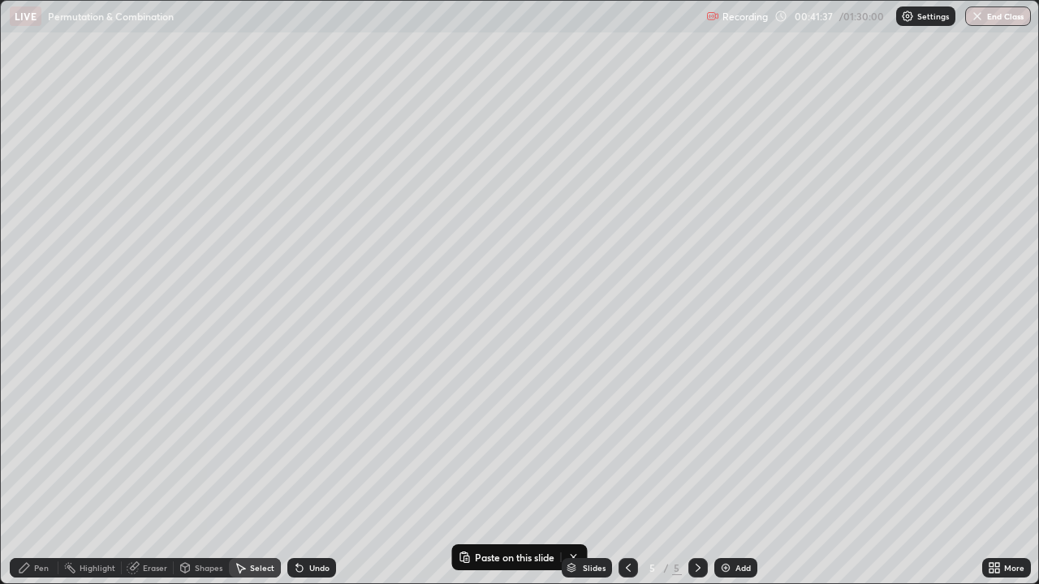
click at [727, 474] on img at bounding box center [725, 568] width 13 height 13
click at [322, 157] on p "Paste here" at bounding box center [324, 158] width 48 height 13
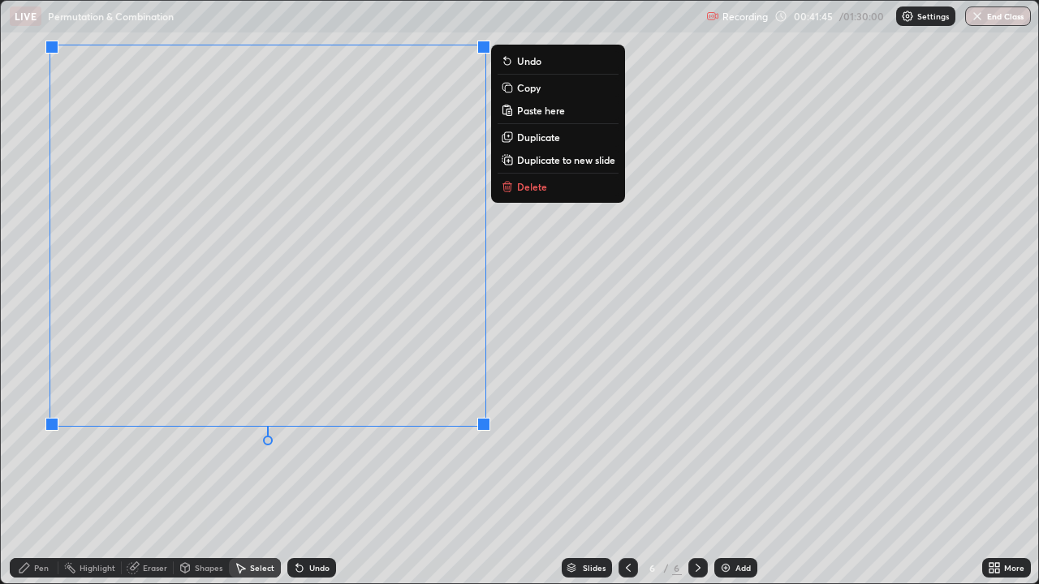
click at [339, 474] on div "0 ° Undo Copy Paste here Duplicate Duplicate to new slide Delete" at bounding box center [519, 292] width 1037 height 583
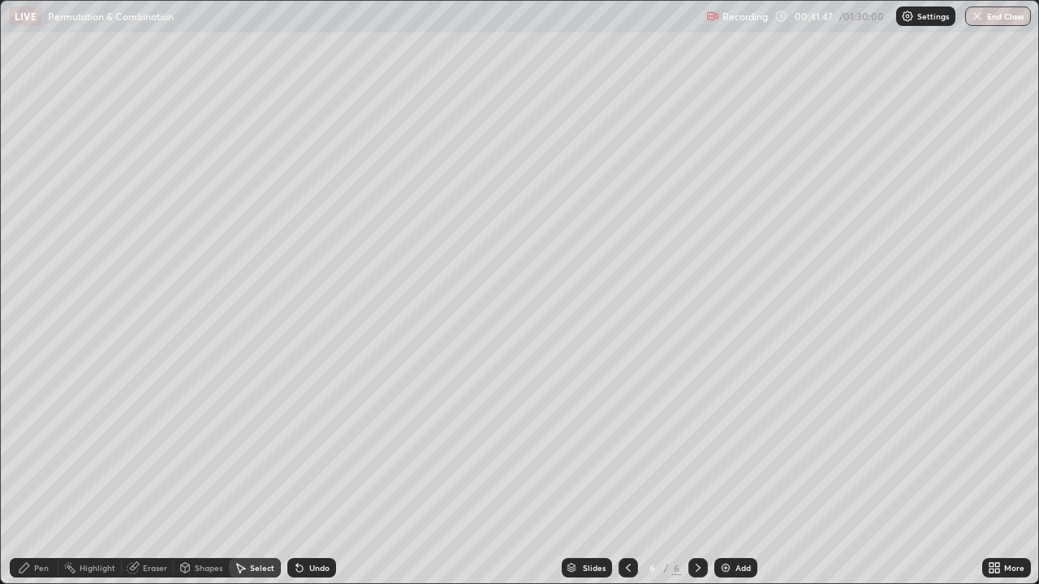
click at [39, 474] on div "Pen" at bounding box center [41, 568] width 15 height 8
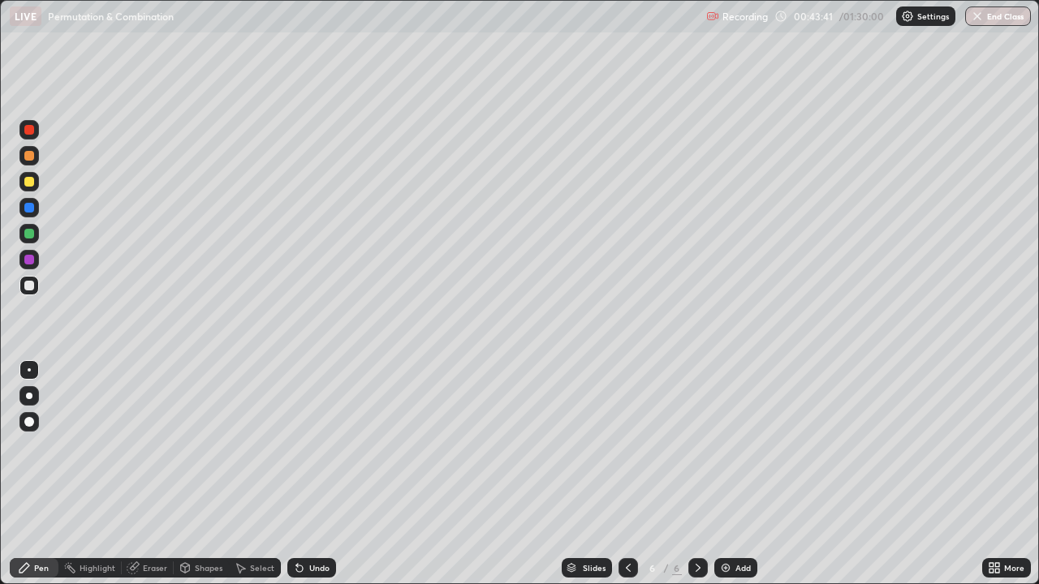
click at [32, 260] on div at bounding box center [29, 260] width 10 height 10
click at [311, 474] on div "Undo" at bounding box center [311, 567] width 49 height 19
click at [154, 474] on div "Eraser" at bounding box center [155, 568] width 24 height 8
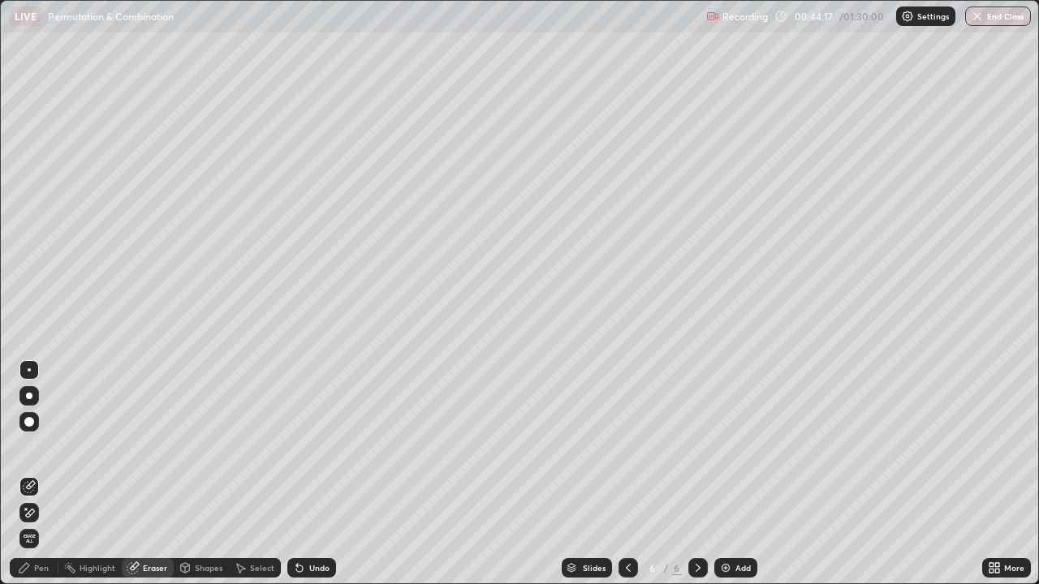
click at [41, 474] on div "Pen" at bounding box center [41, 568] width 15 height 8
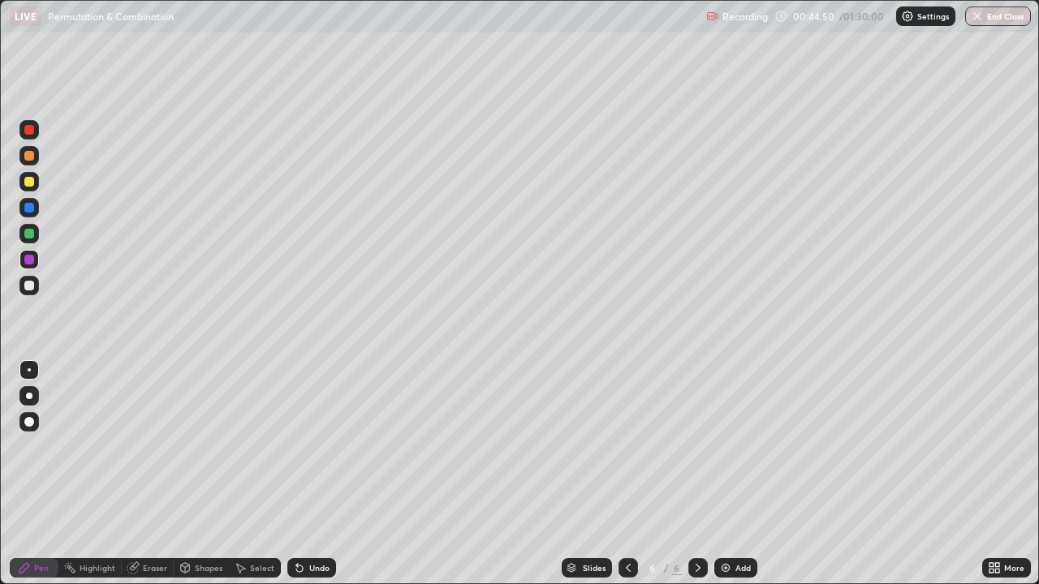
click at [25, 289] on div at bounding box center [29, 286] width 10 height 10
click at [309, 474] on div "Undo" at bounding box center [319, 568] width 20 height 8
click at [29, 264] on div at bounding box center [29, 260] width 10 height 10
click at [28, 206] on div at bounding box center [29, 208] width 10 height 10
click at [31, 183] on div at bounding box center [29, 182] width 10 height 10
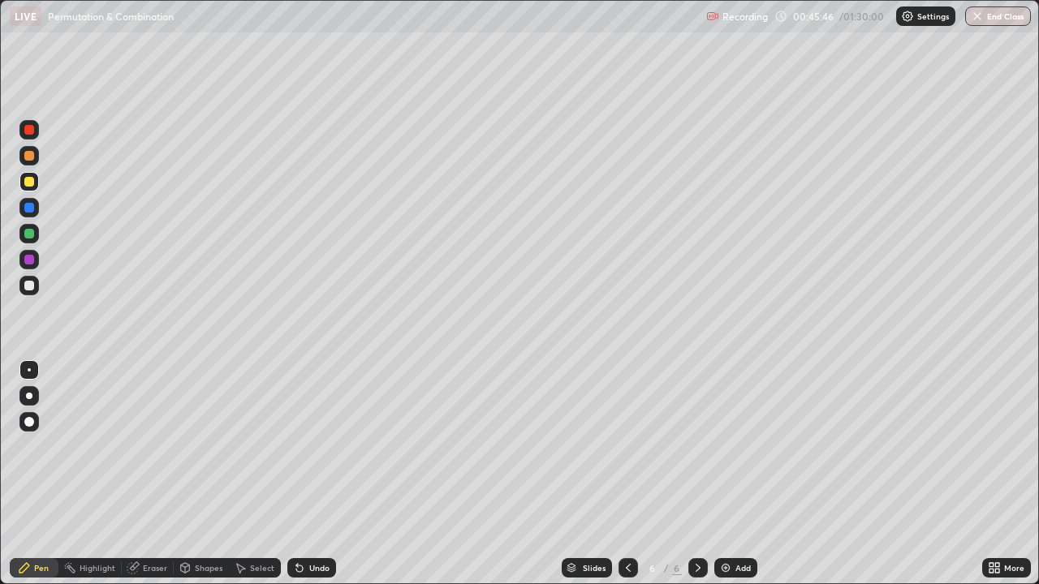
click at [32, 155] on div at bounding box center [29, 156] width 10 height 10
click at [26, 235] on div at bounding box center [29, 234] width 10 height 10
click at [308, 474] on div "Undo" at bounding box center [311, 567] width 49 height 19
click at [730, 474] on img at bounding box center [725, 568] width 13 height 13
click at [11, 474] on div "Pen" at bounding box center [34, 568] width 49 height 32
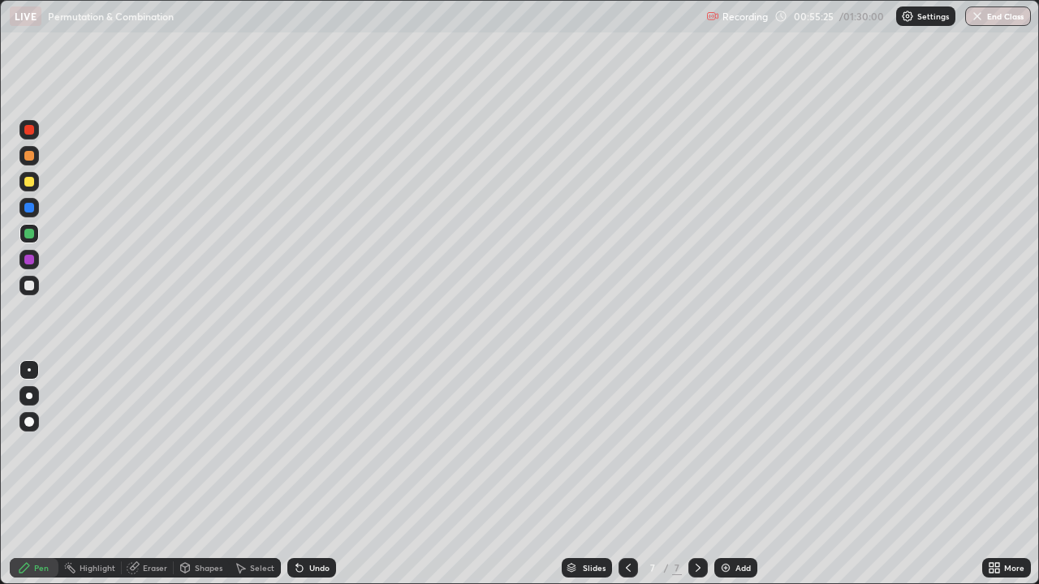
click at [619, 474] on div at bounding box center [628, 567] width 19 height 19
click at [694, 474] on icon at bounding box center [698, 568] width 13 height 13
click at [729, 474] on img at bounding box center [725, 568] width 13 height 13
click at [998, 19] on button "End Class" at bounding box center [998, 15] width 66 height 19
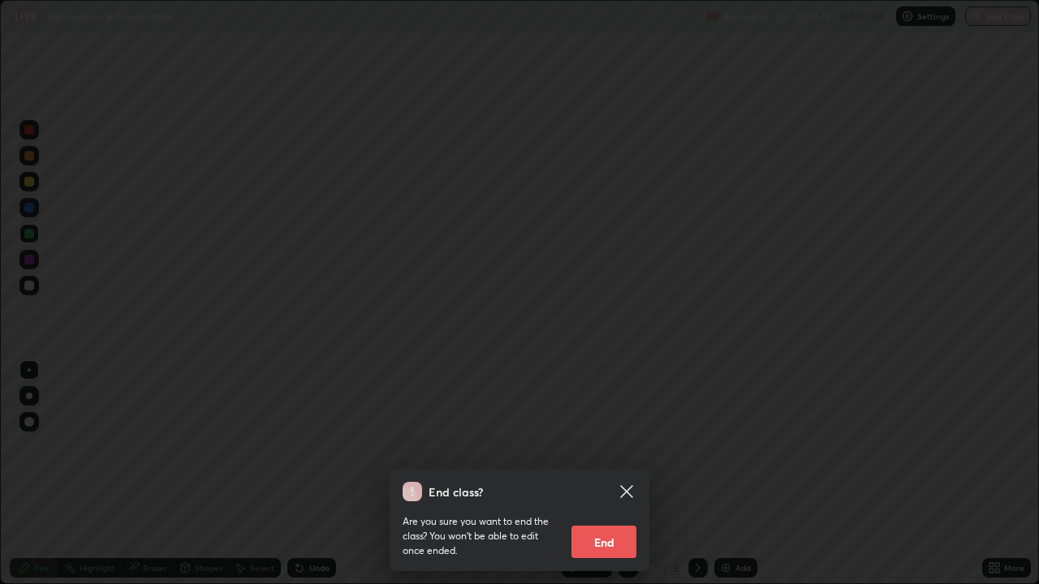
click at [609, 474] on button "End" at bounding box center [603, 542] width 65 height 32
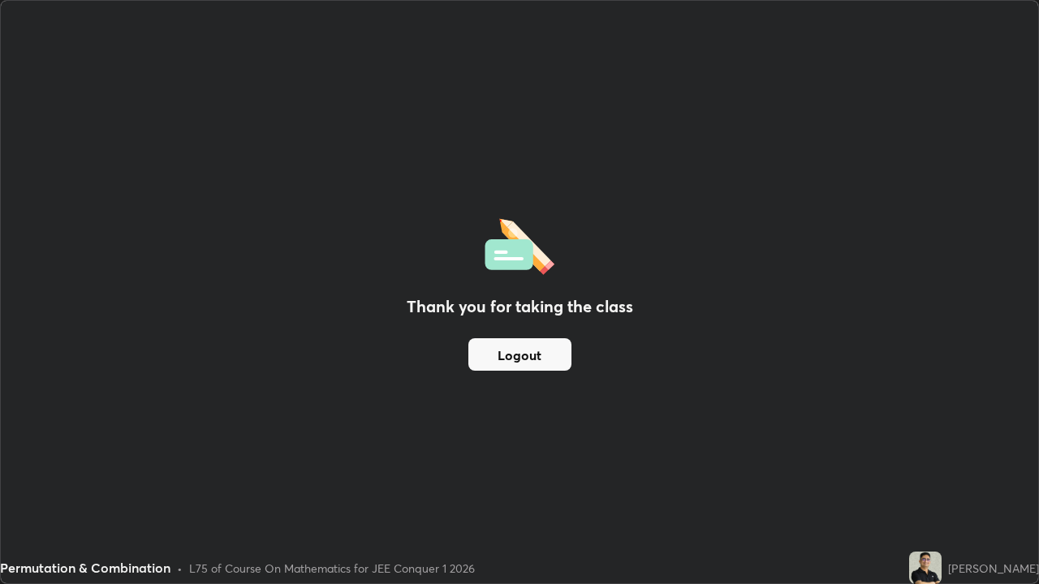
click at [532, 353] on button "Logout" at bounding box center [519, 355] width 103 height 32
